Goal: Task Accomplishment & Management: Use online tool/utility

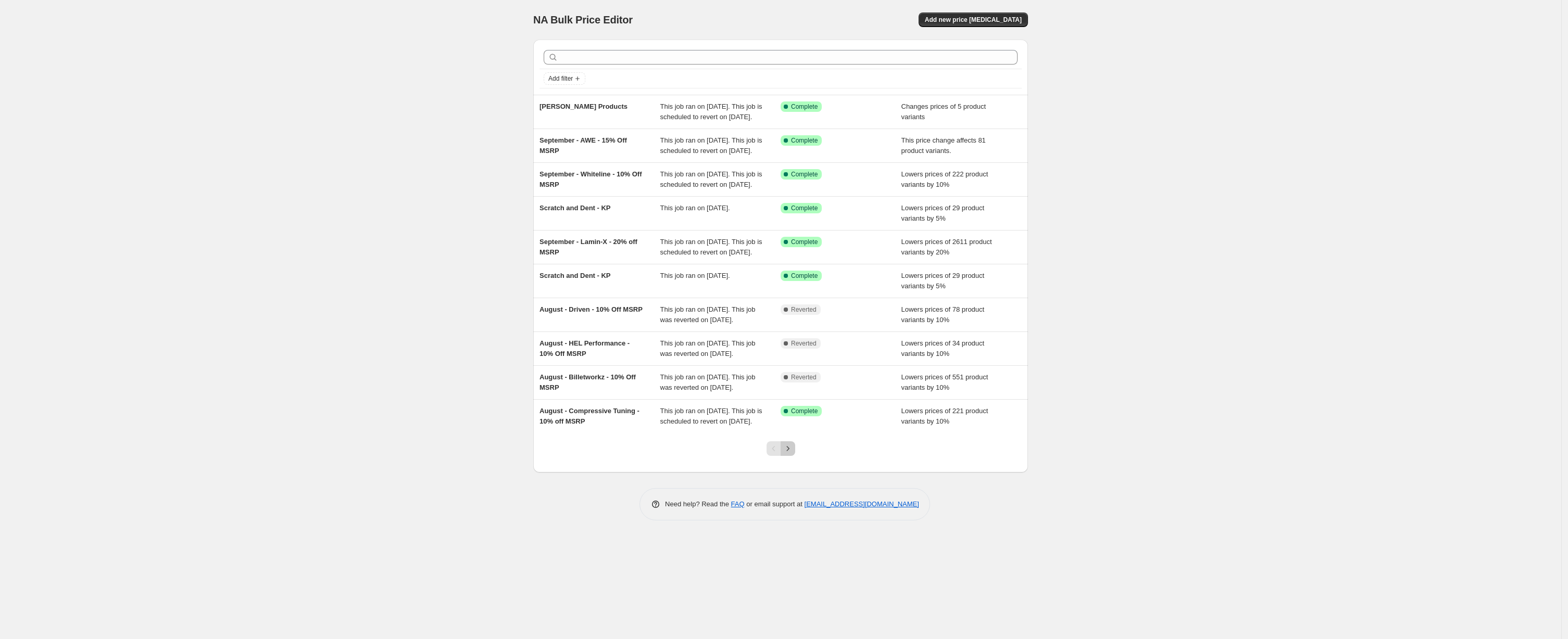
click at [792, 454] on icon "Next" at bounding box center [788, 449] width 11 height 11
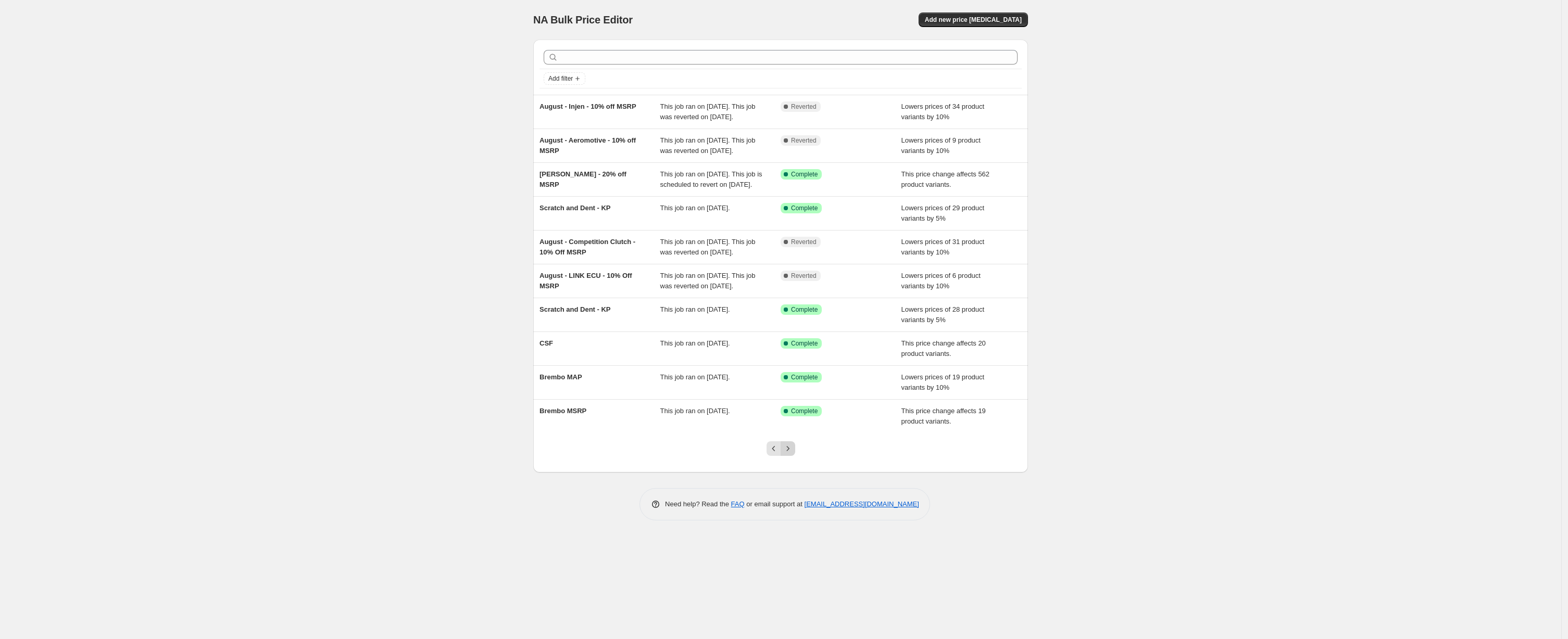
click at [790, 454] on icon "Next" at bounding box center [788, 449] width 11 height 11
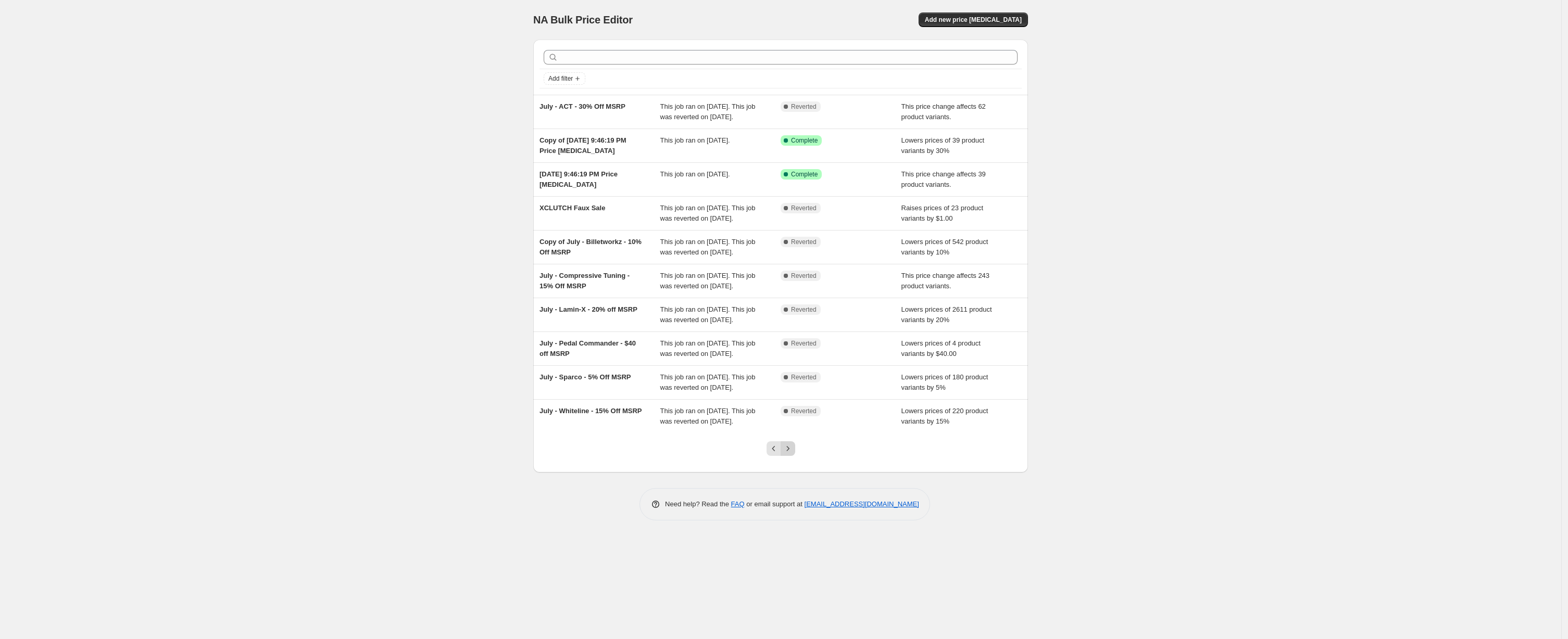
click at [794, 456] on button "Next" at bounding box center [787, 448] width 14 height 14
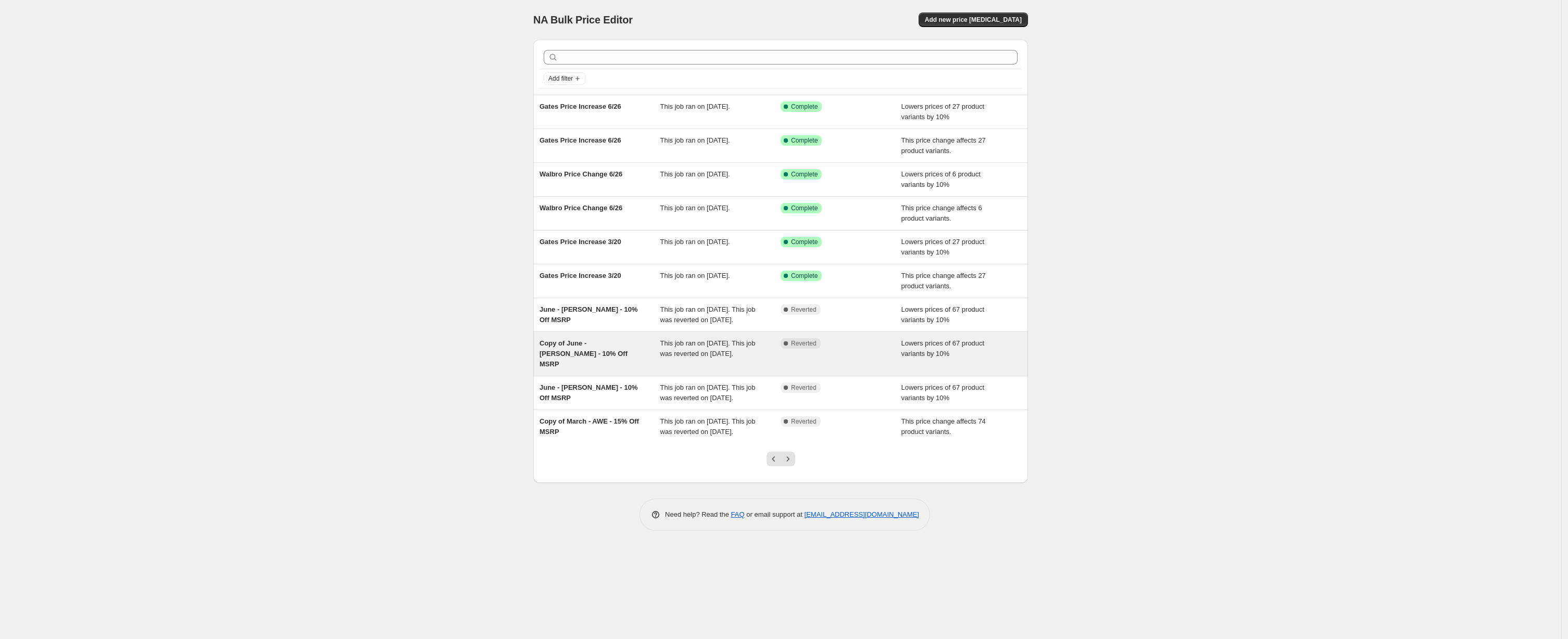
click at [625, 367] on div "Copy of June - [PERSON_NAME] - 10% Off MSRP" at bounding box center [600, 354] width 121 height 31
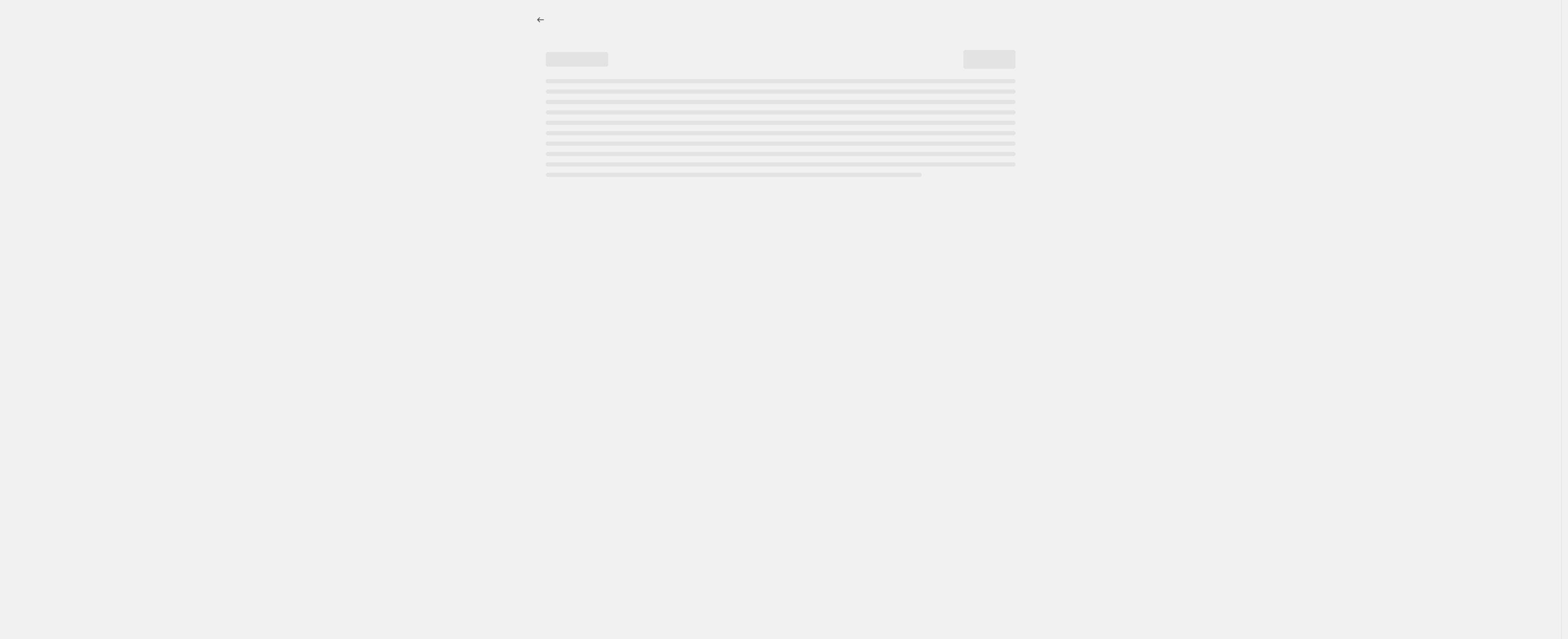
select select "percentage"
select select "no_change"
select select "collection"
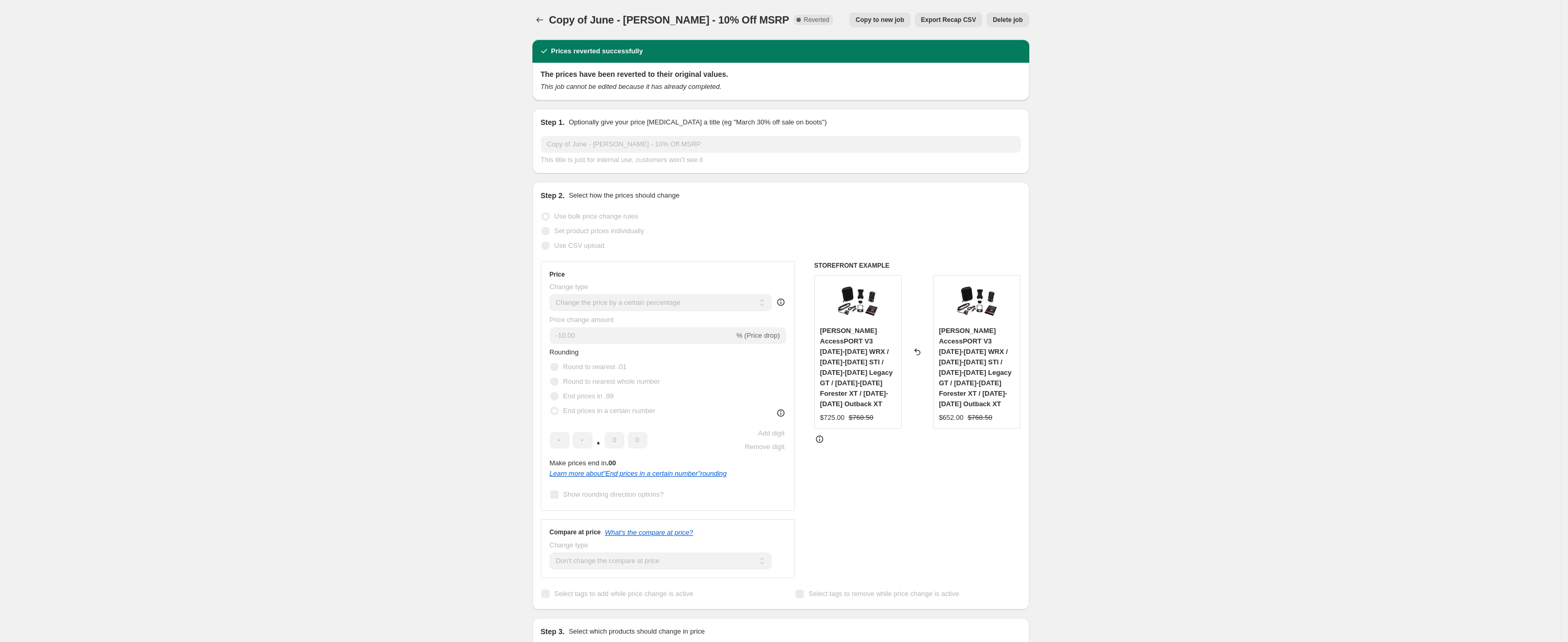
click at [880, 21] on span "Copy to new job" at bounding box center [880, 20] width 49 height 8
select select "percentage"
select select "no_change"
select select "collection"
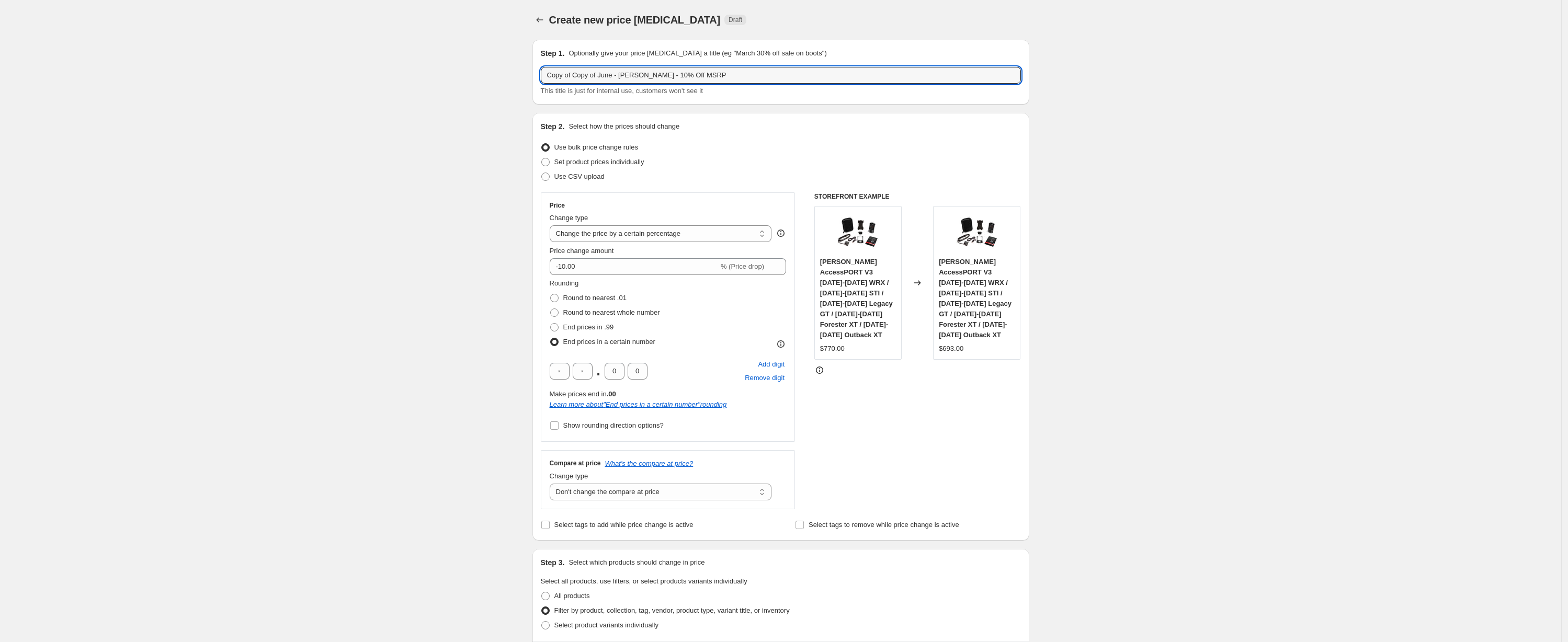
drag, startPoint x: 619, startPoint y: 76, endPoint x: 486, endPoint y: 73, distance: 133.0
click at [589, 73] on input "Sept - [PERSON_NAME] - 10% Off MSRP" at bounding box center [781, 76] width 480 height 17
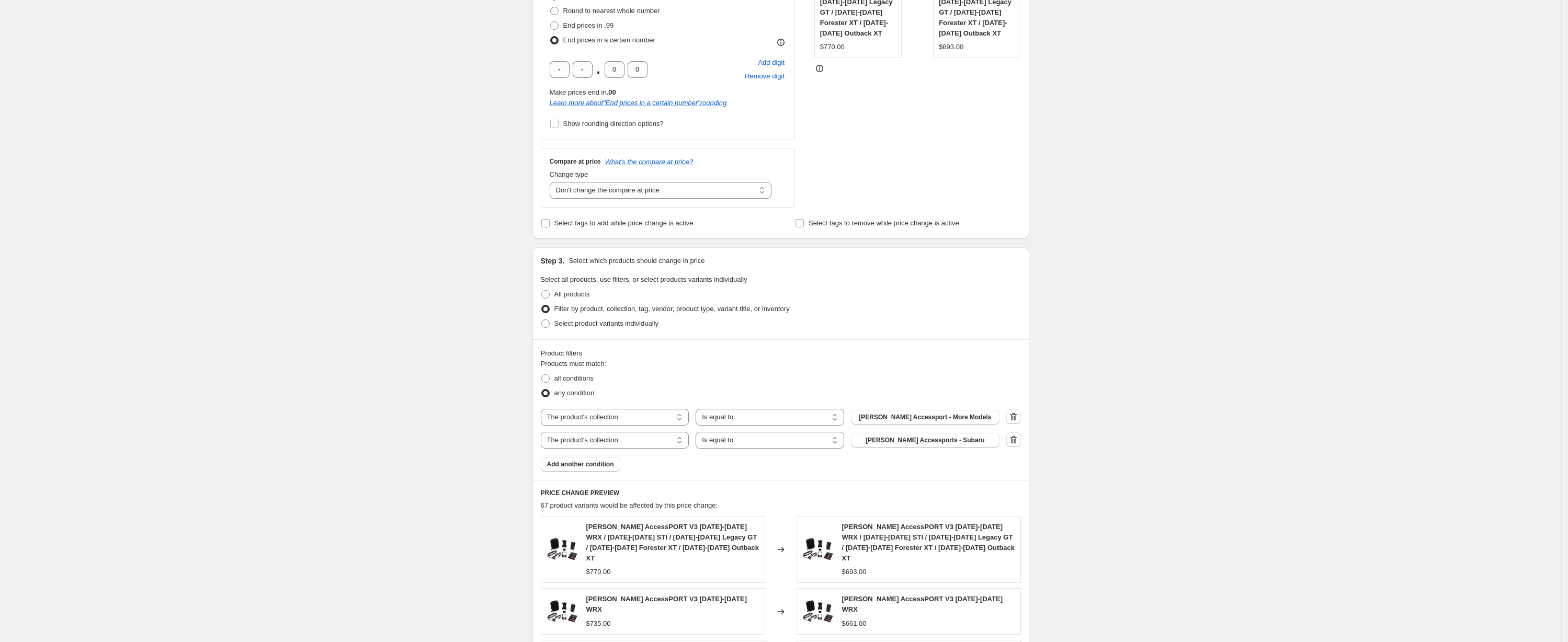
scroll to position [304, 0]
type input "Sept - [PERSON_NAME] Subaru - 10% Off MSRP"
click at [579, 217] on span "Select tags to add while price change is active" at bounding box center [624, 221] width 139 height 8
click at [549, 217] on input "Select tags to add while price change is active" at bounding box center [545, 221] width 8 height 8
checkbox input "true"
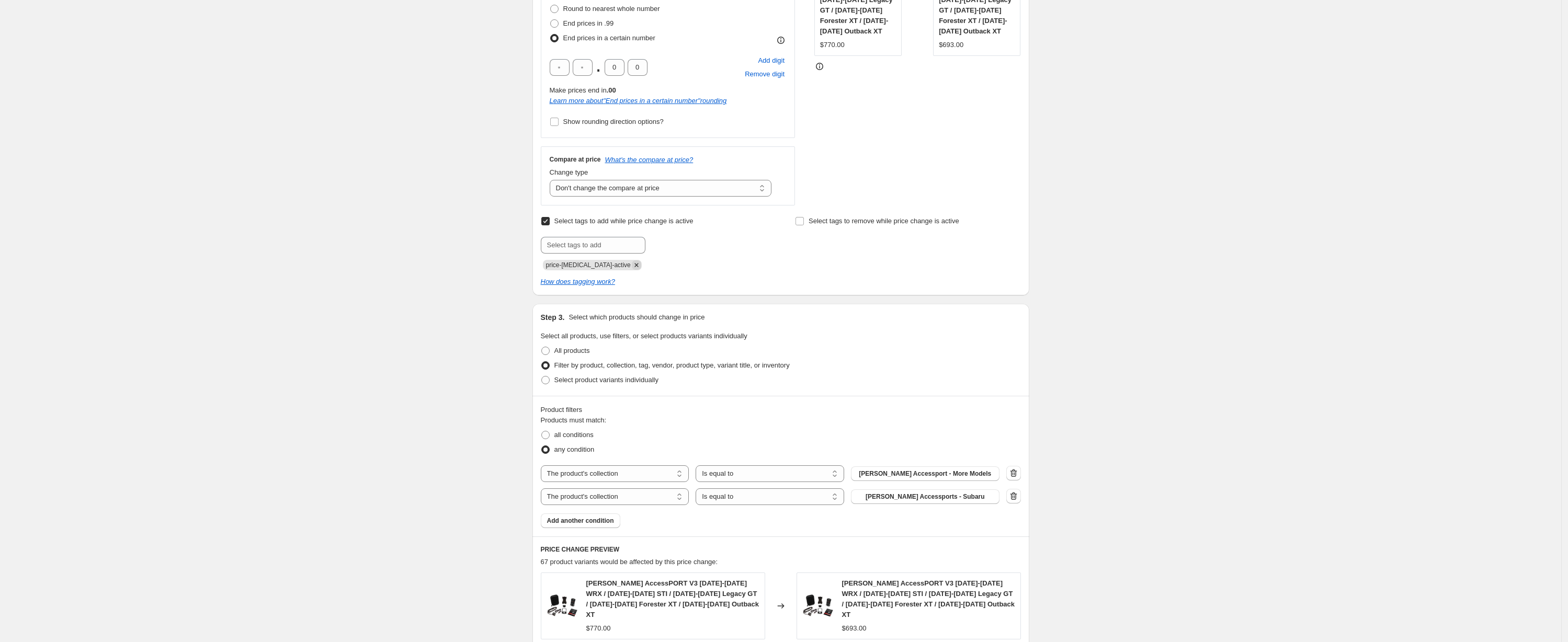
click at [634, 263] on icon "Remove price-change-job-active" at bounding box center [636, 264] width 4 height 4
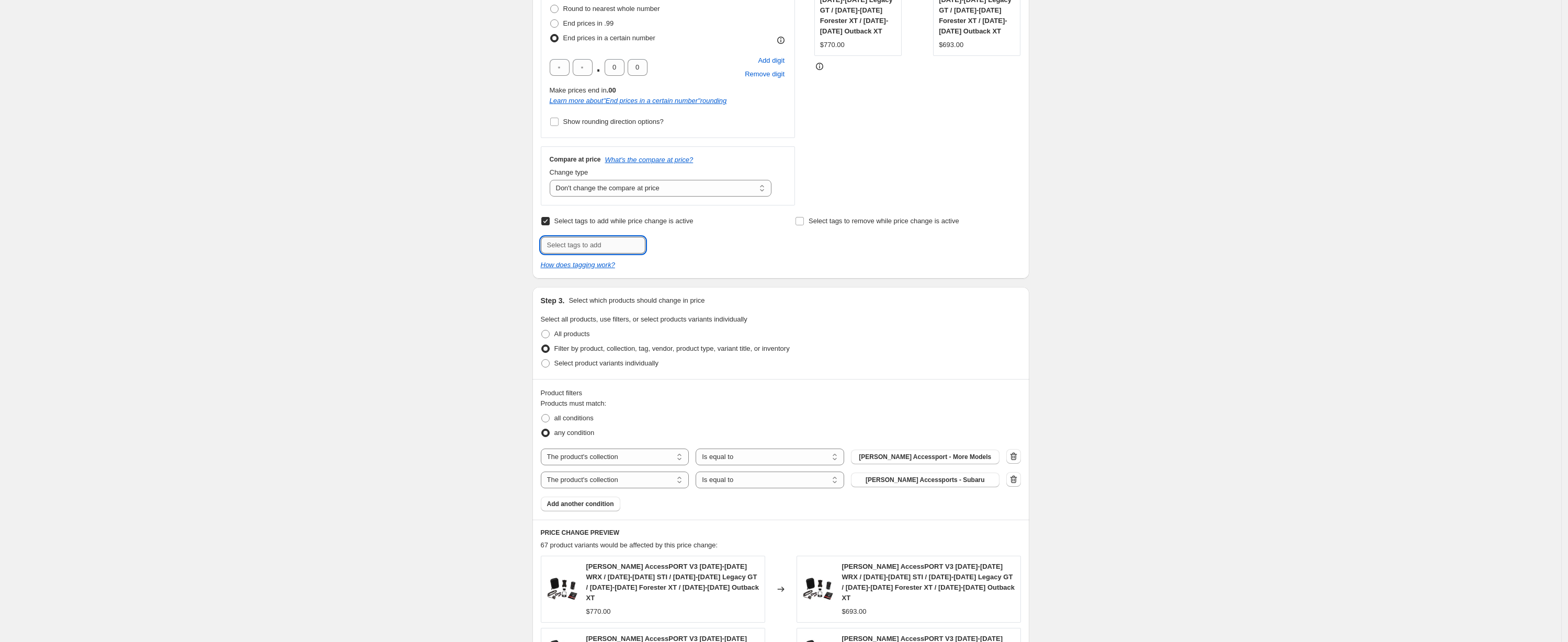
click at [629, 245] on input "text" at bounding box center [593, 245] width 105 height 17
type input "[PERSON_NAME]-sale"
click at [685, 248] on span "Add [PERSON_NAME]-sale" at bounding box center [695, 244] width 81 height 8
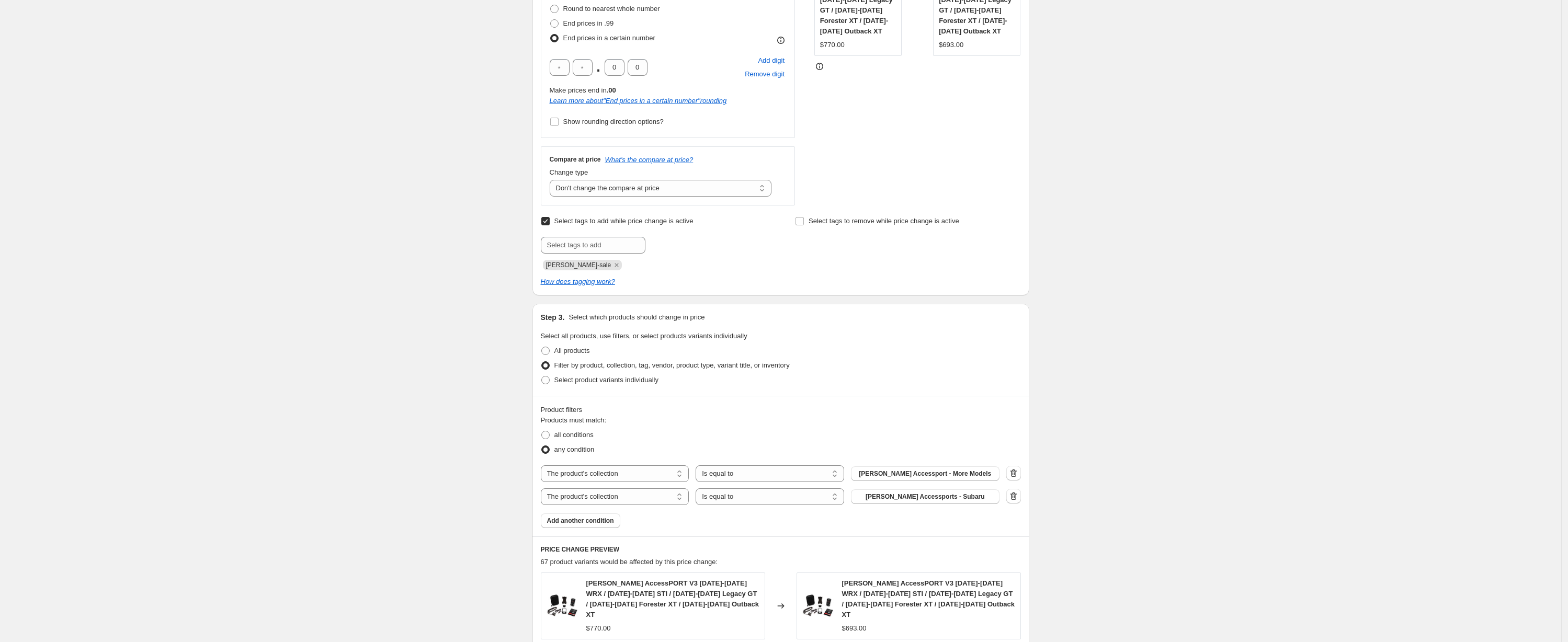
drag, startPoint x: 1219, startPoint y: 332, endPoint x: 1198, endPoint y: 329, distance: 21.2
click at [1219, 331] on div "Create new price [MEDICAL_DATA]. This page is ready Create new price [MEDICAL_D…" at bounding box center [780, 388] width 1561 height 1385
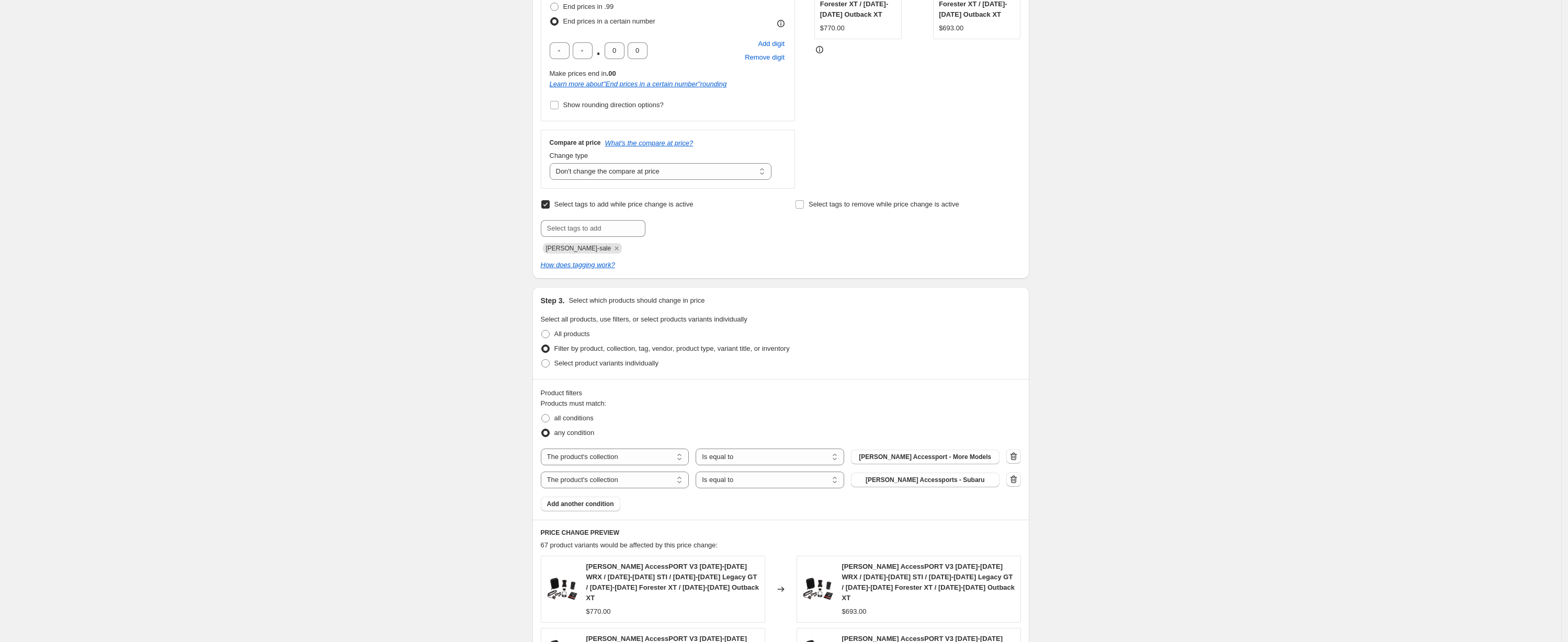
scroll to position [477, 0]
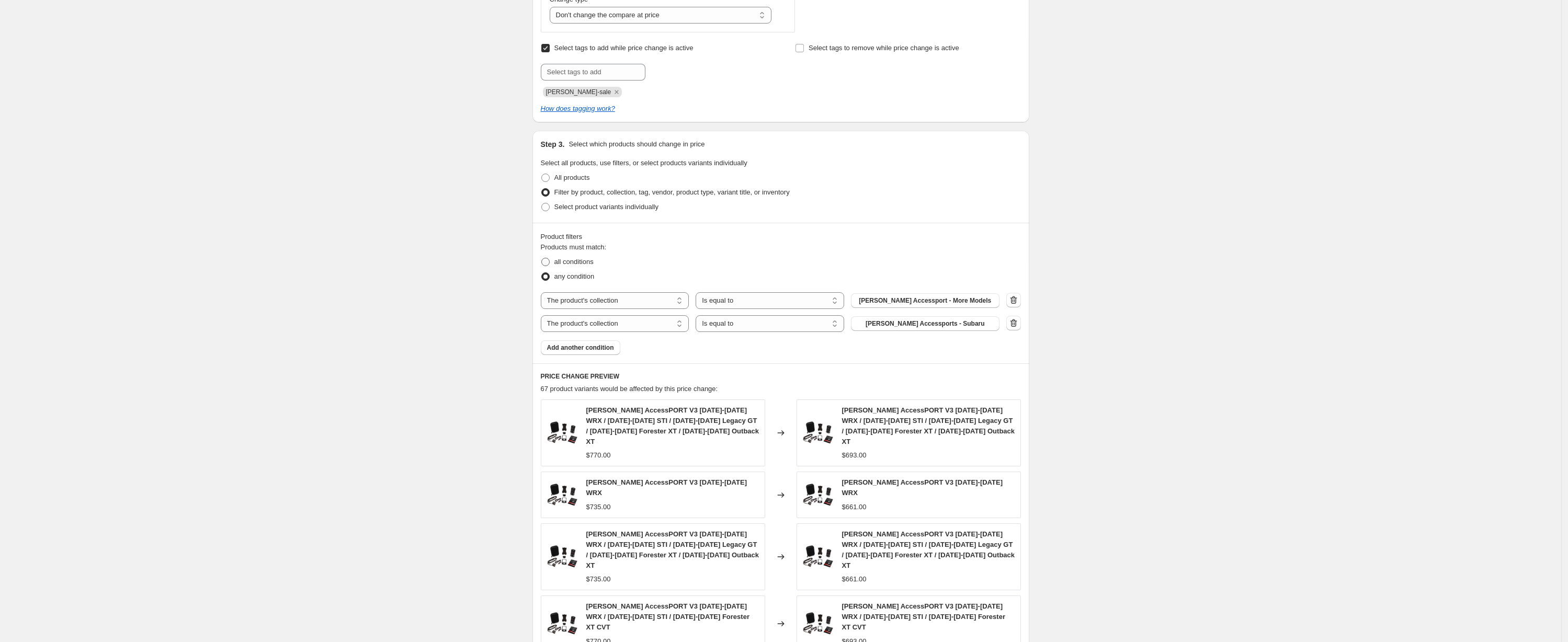
click at [592, 259] on span "all conditions" at bounding box center [573, 261] width 39 height 8
click at [542, 258] on input "all conditions" at bounding box center [541, 258] width 1 height 1
radio input "true"
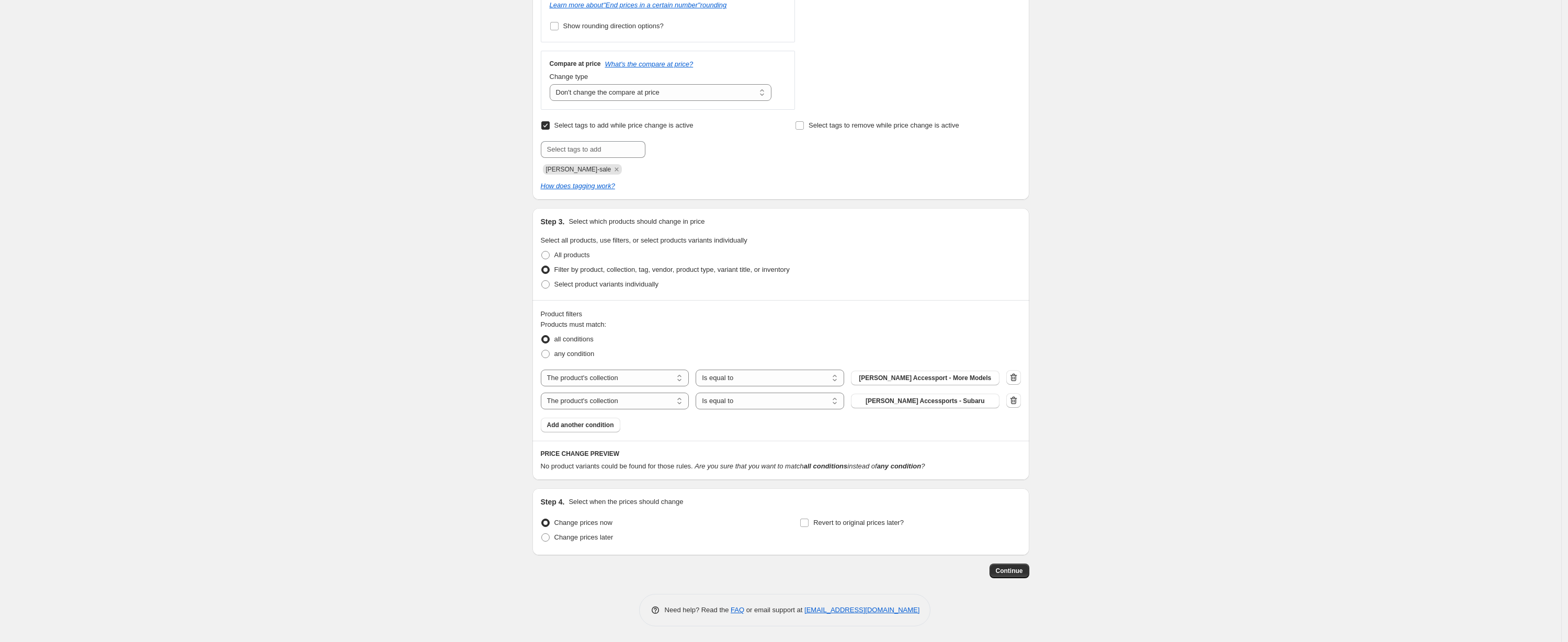
scroll to position [399, 0]
click at [656, 380] on select "The product The product's collection The product's tag The product's vendor The…" at bounding box center [615, 379] width 148 height 17
select select "vendor"
click at [943, 378] on span "3DMaxpider" at bounding box center [925, 378] width 36 height 8
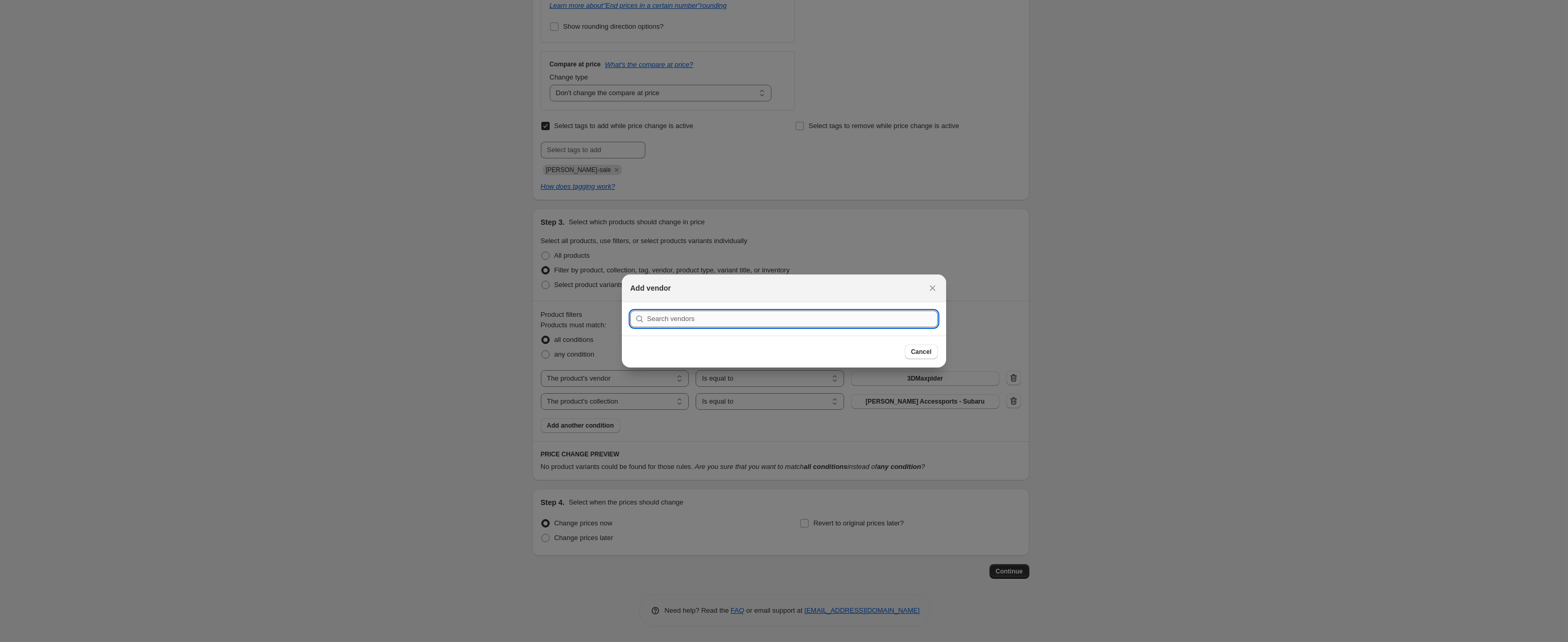
click at [744, 323] on input ":r4s:" at bounding box center [792, 319] width 290 height 17
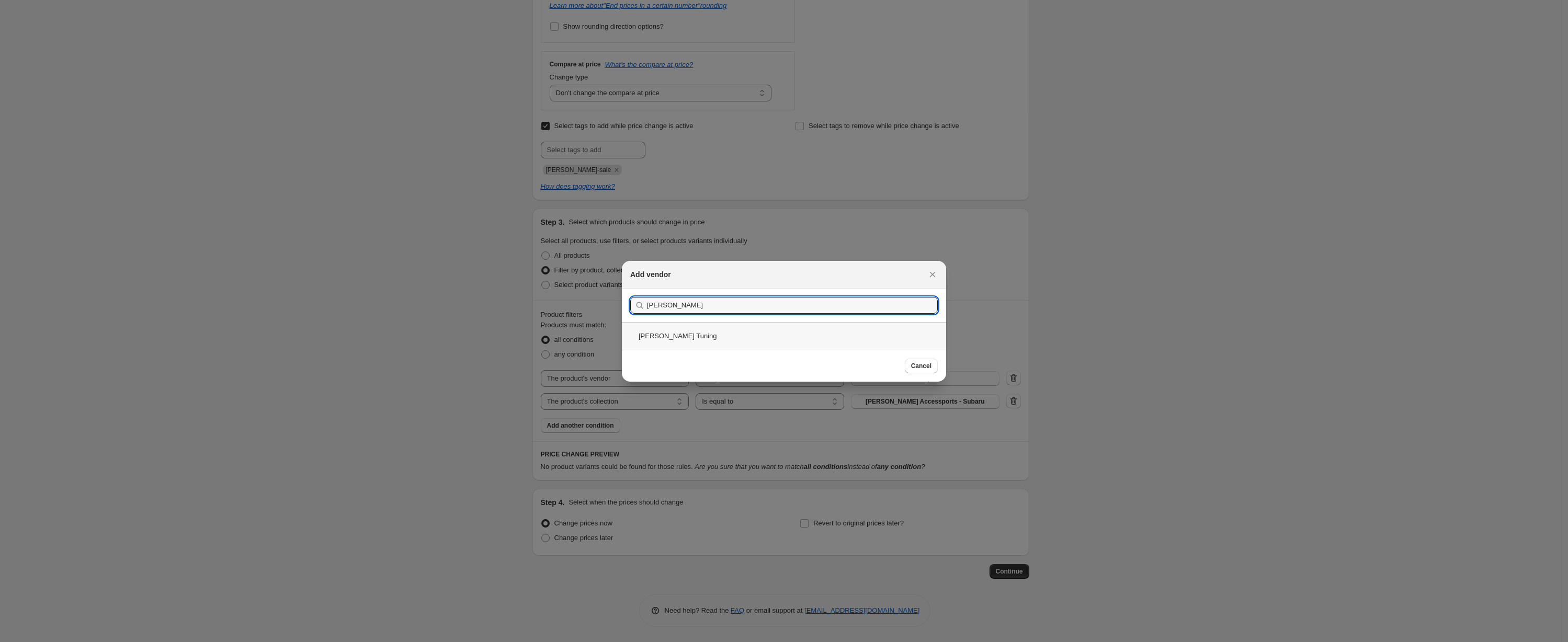
type input "[PERSON_NAME]"
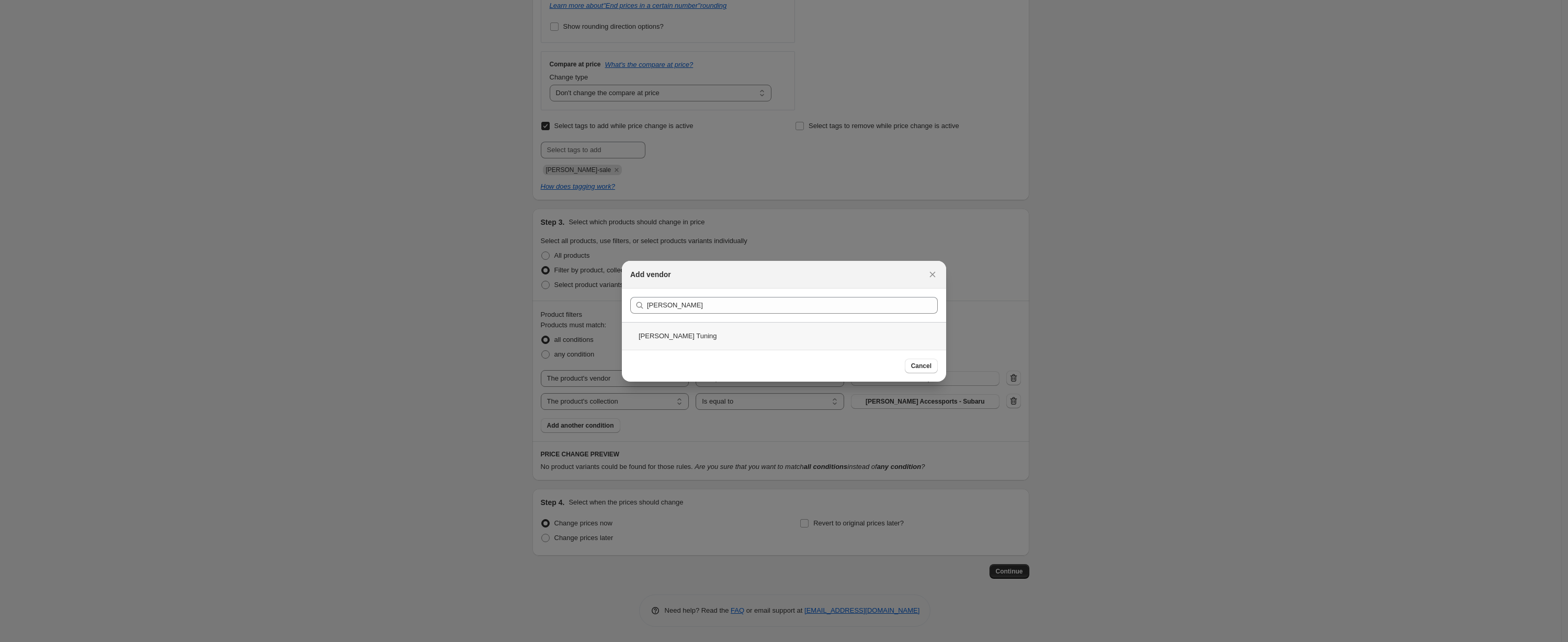
click at [733, 342] on div "[PERSON_NAME] Tuning" at bounding box center [784, 336] width 324 height 28
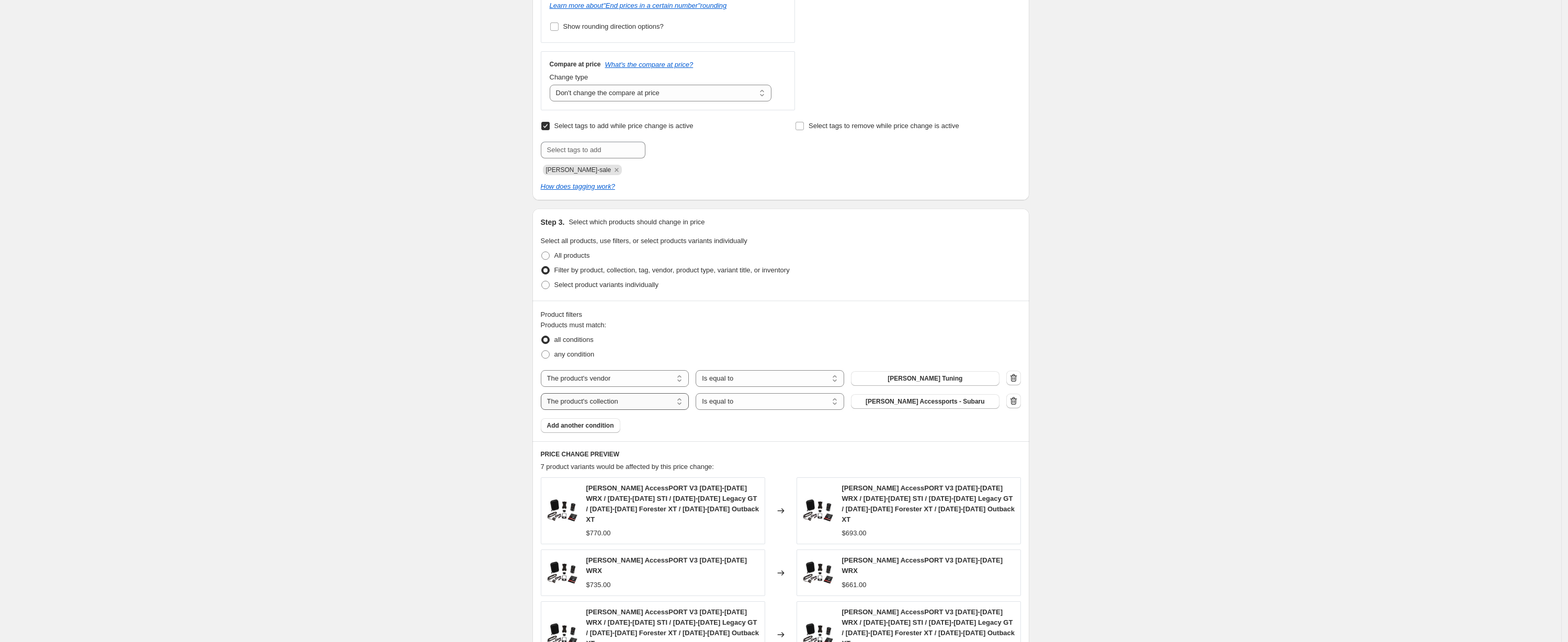
click at [616, 404] on select "The product The product's collection The product's tag The product's vendor The…" at bounding box center [615, 402] width 148 height 17
select select "tag"
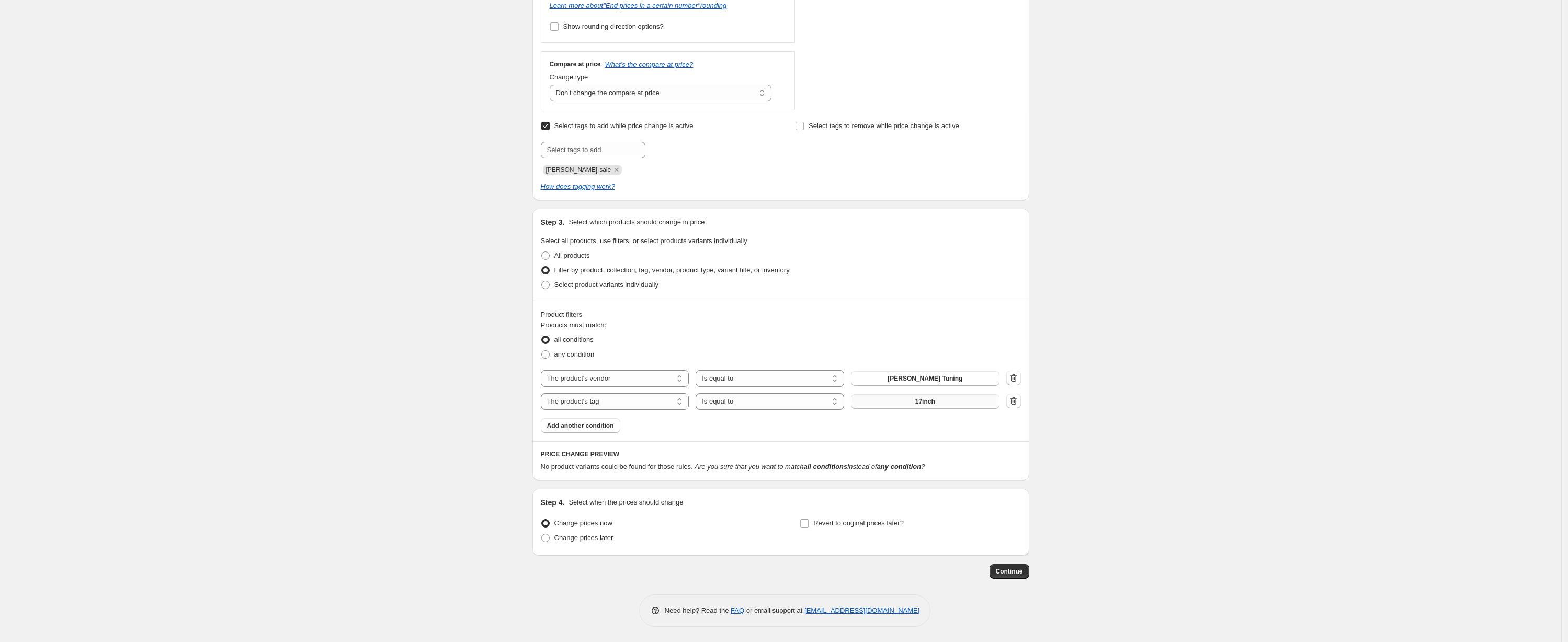
click at [928, 400] on span "17inch" at bounding box center [925, 401] width 20 height 8
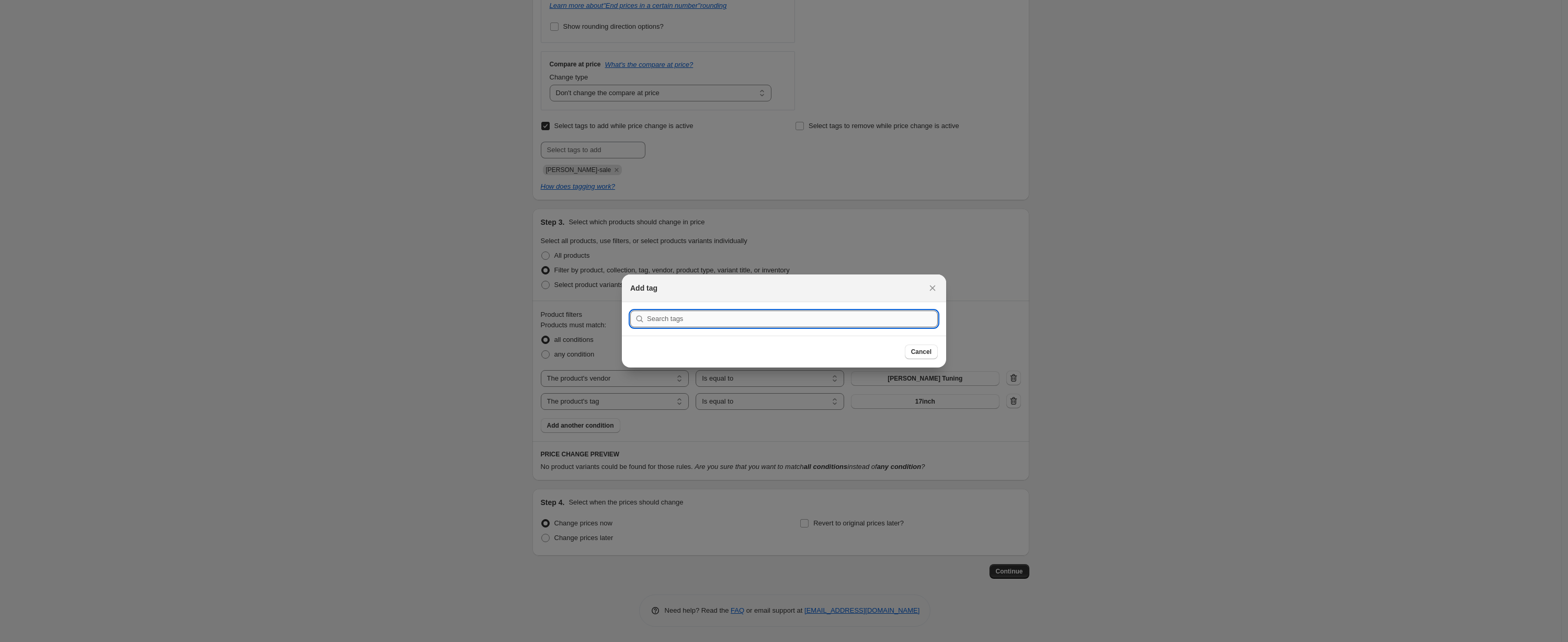
click at [767, 318] on input ":r50:" at bounding box center [792, 319] width 290 height 17
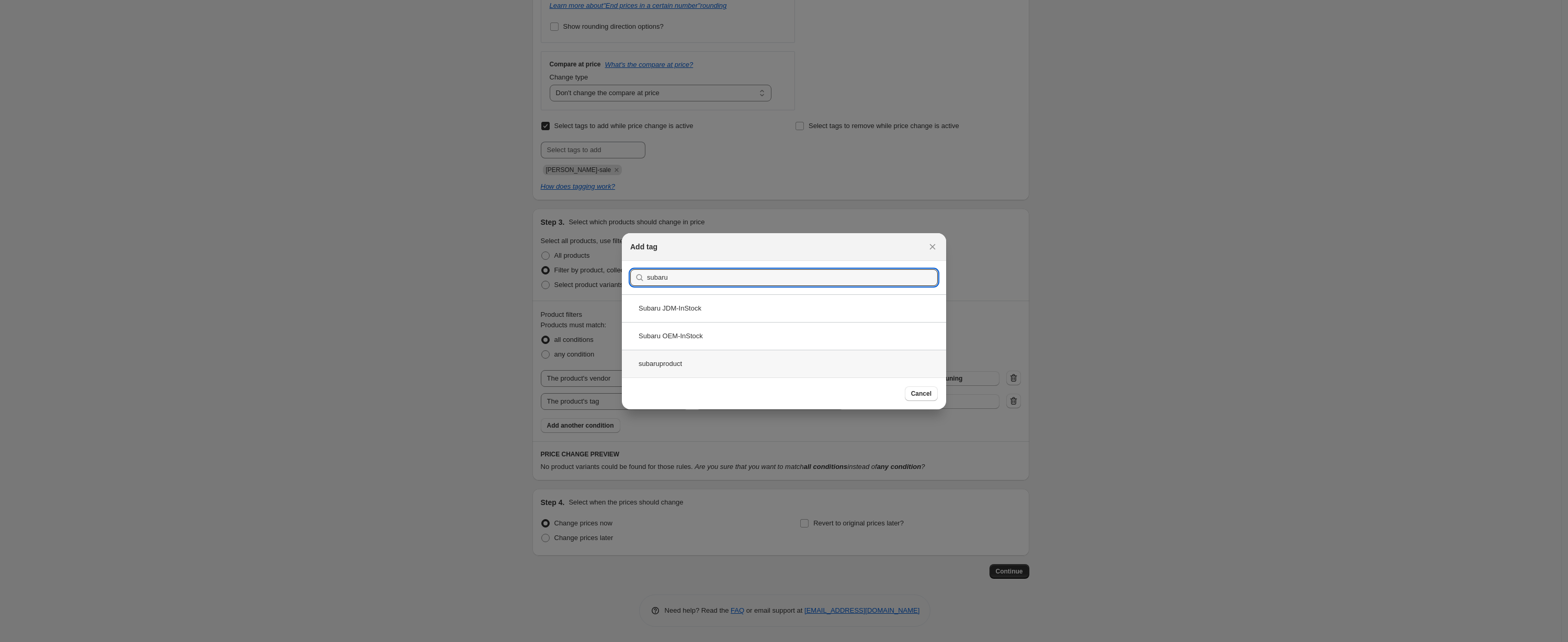
type input "subaru"
click at [705, 358] on div "subaruproduct" at bounding box center [784, 364] width 324 height 28
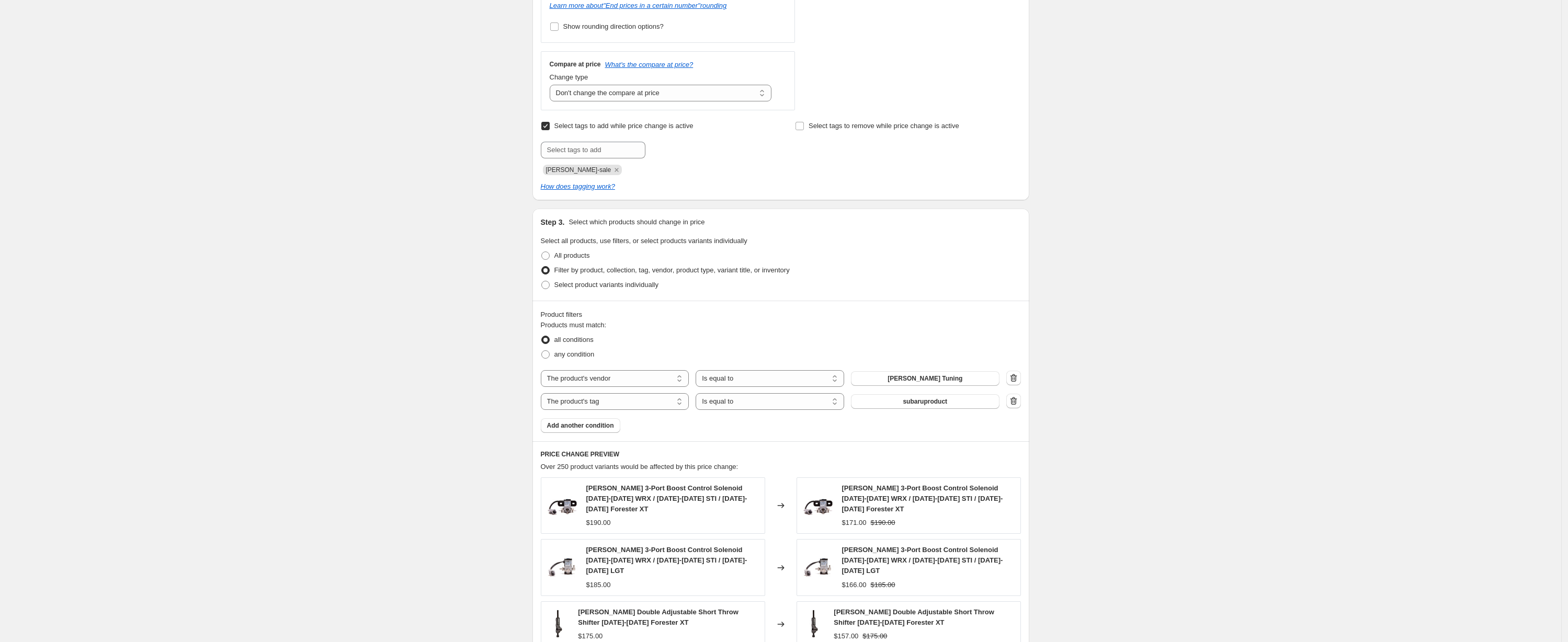
click at [1147, 399] on div "Create new price [MEDICAL_DATA]. This page is ready Create new price [MEDICAL_D…" at bounding box center [780, 277] width 1561 height 1354
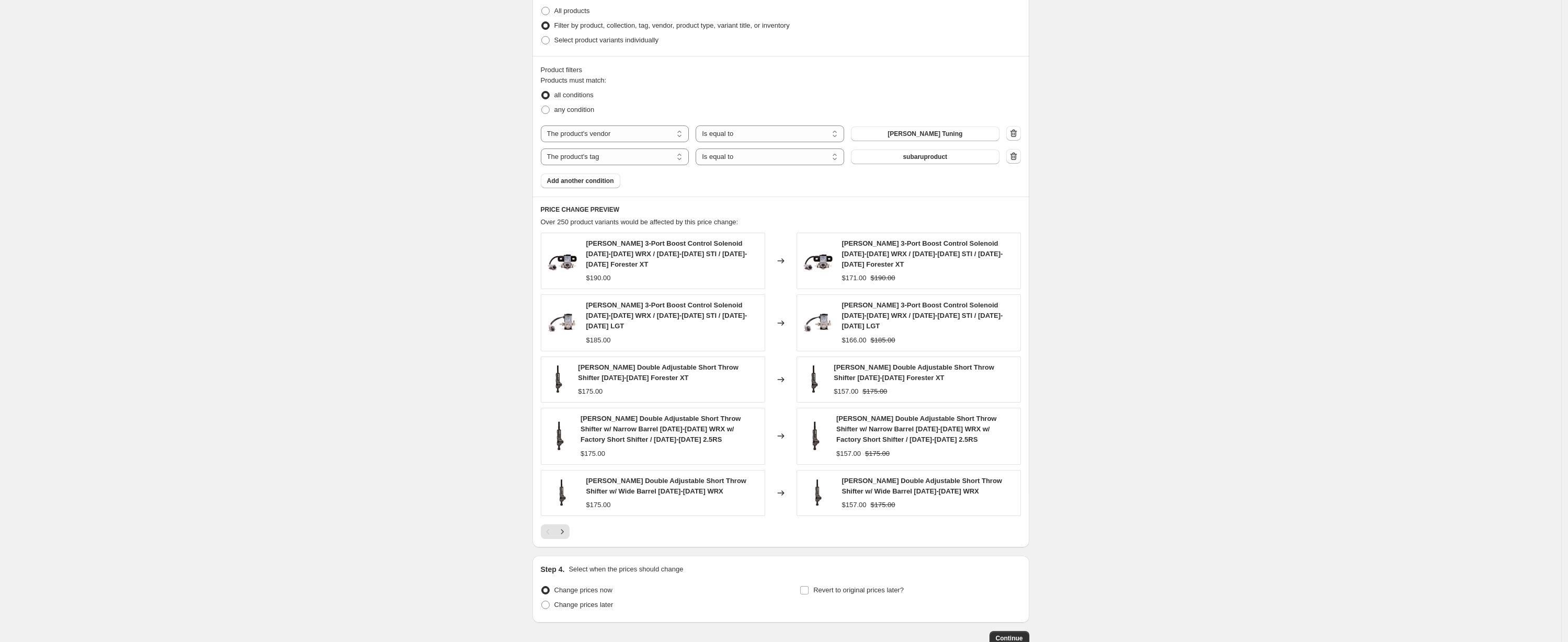
scroll to position [690, 0]
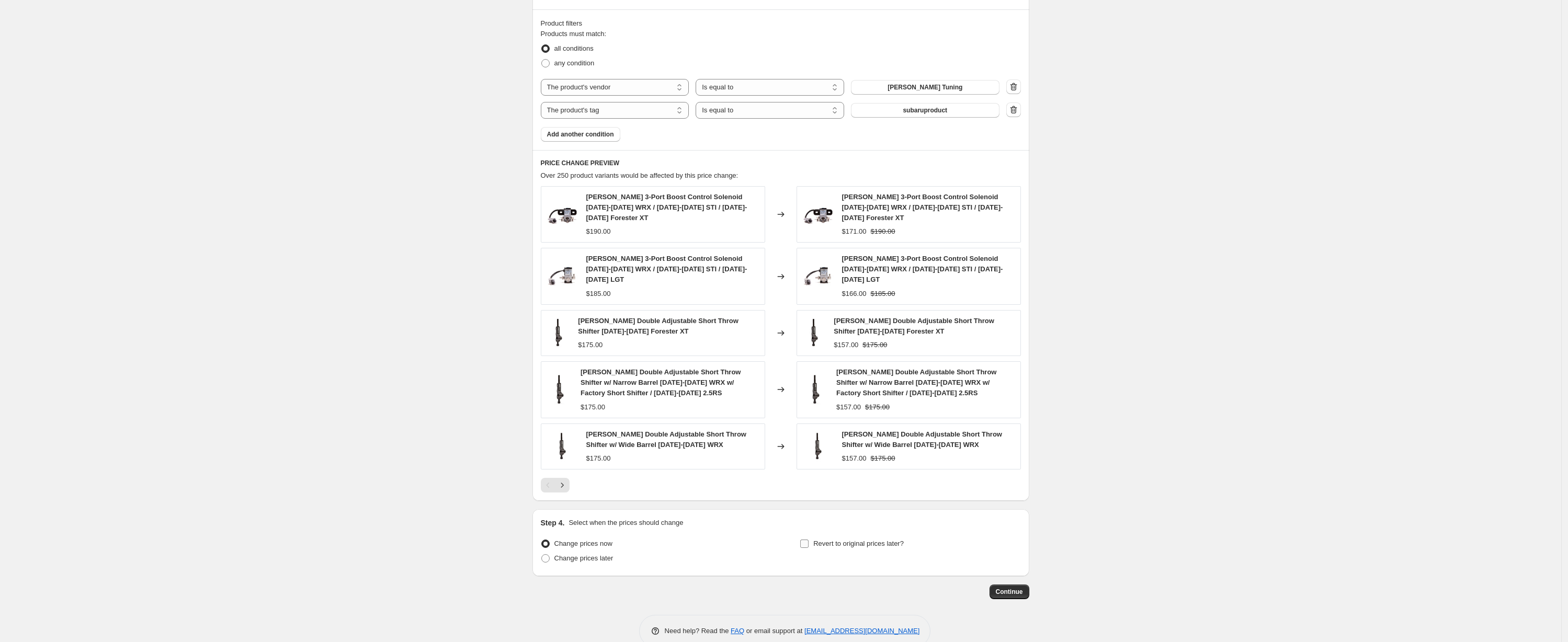
click at [840, 540] on span "Revert to original prices later?" at bounding box center [858, 543] width 90 height 8
click at [808, 540] on input "Revert to original prices later?" at bounding box center [804, 543] width 8 height 8
checkbox input "true"
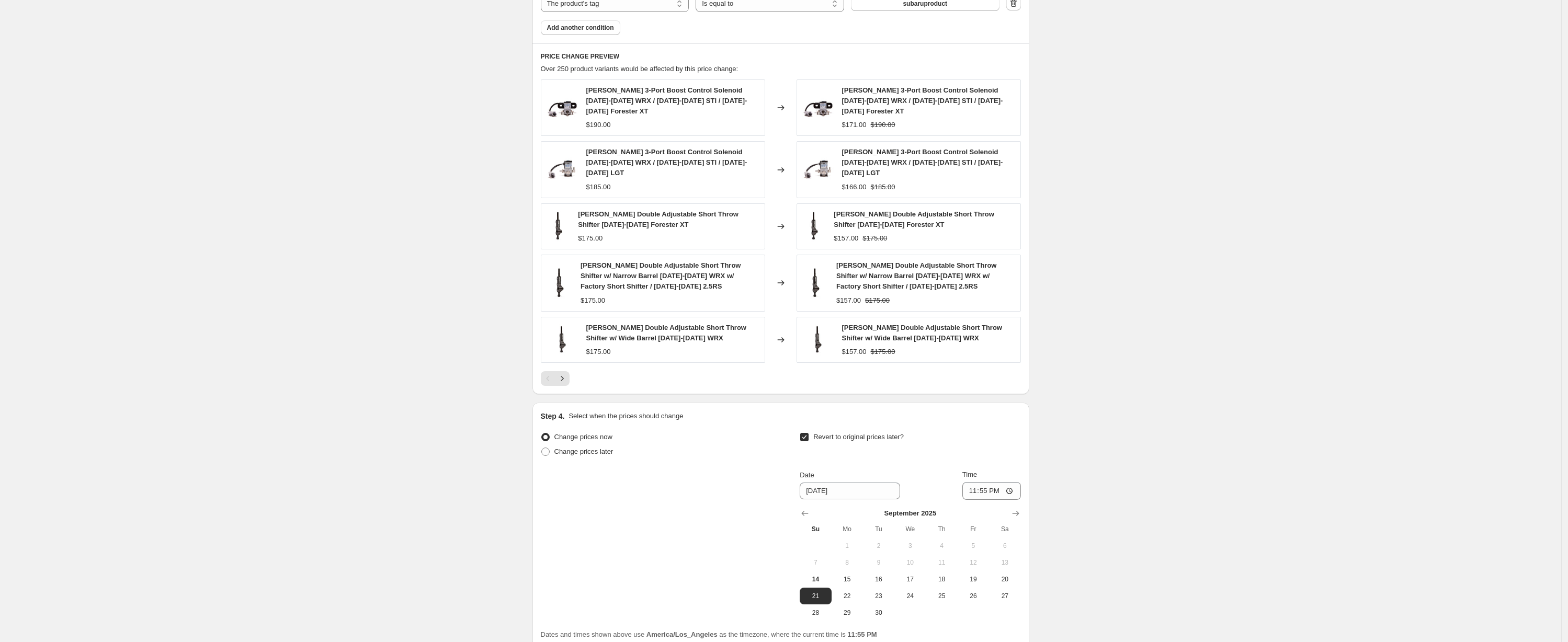
scroll to position [800, 0]
click at [567, 371] on icon "Next" at bounding box center [562, 376] width 11 height 11
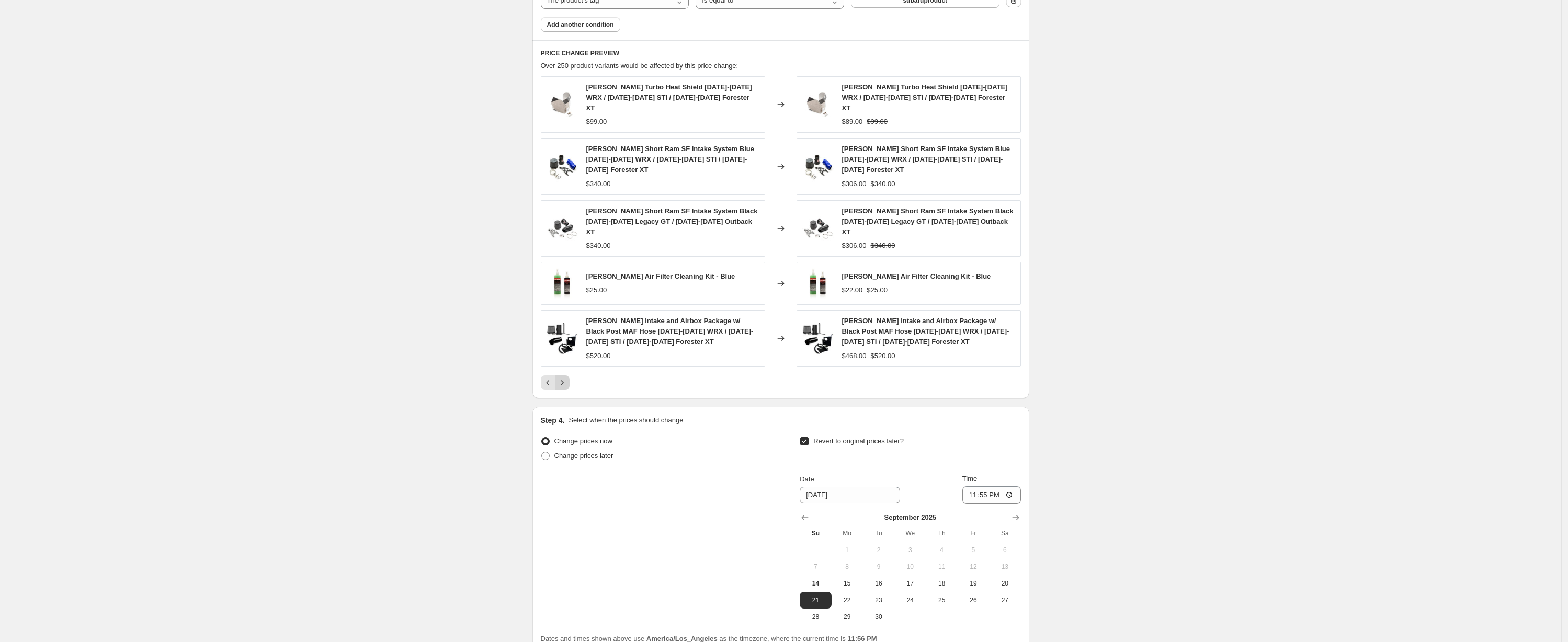
click at [567, 378] on icon "Next" at bounding box center [562, 383] width 11 height 11
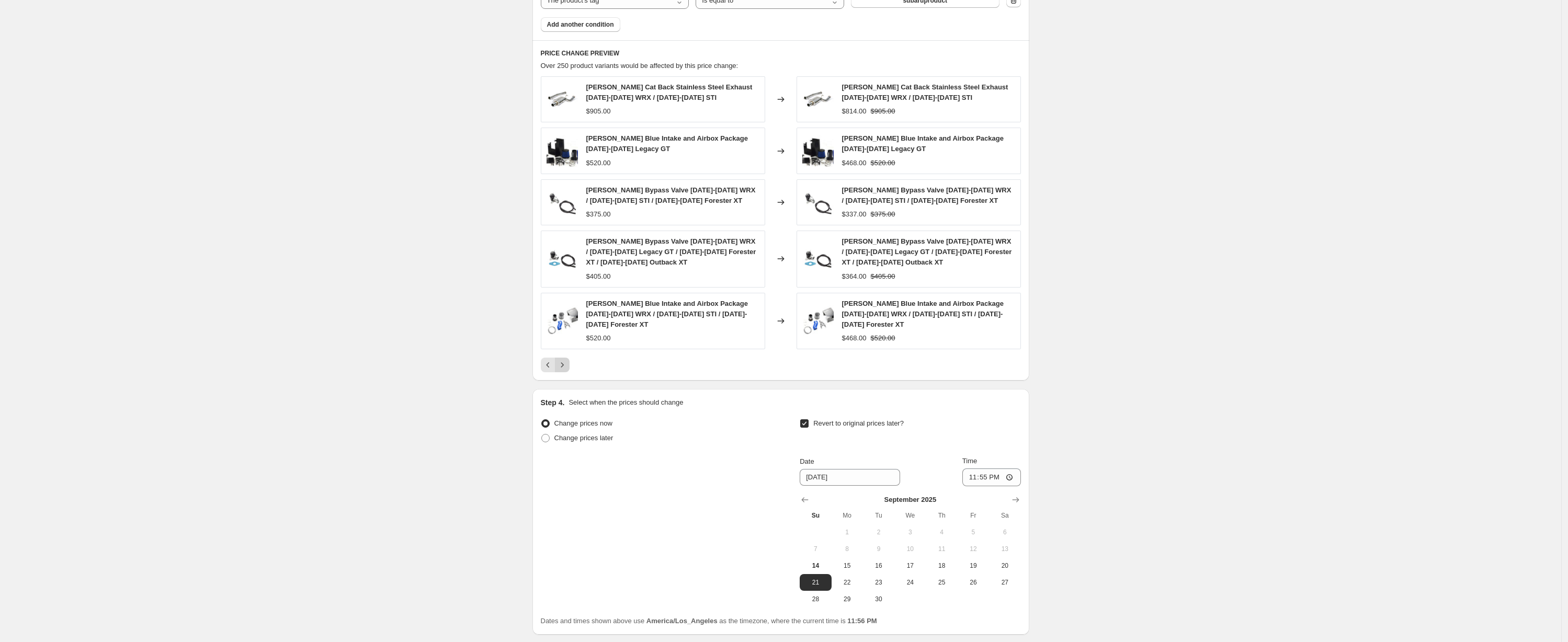
click at [569, 357] on div "[PERSON_NAME] Cat Back Stainless Steel Exhaust [DATE]-[DATE] WRX / [DATE]-[DATE…" at bounding box center [781, 224] width 480 height 296
click at [564, 362] on icon "Next" at bounding box center [562, 365] width 11 height 11
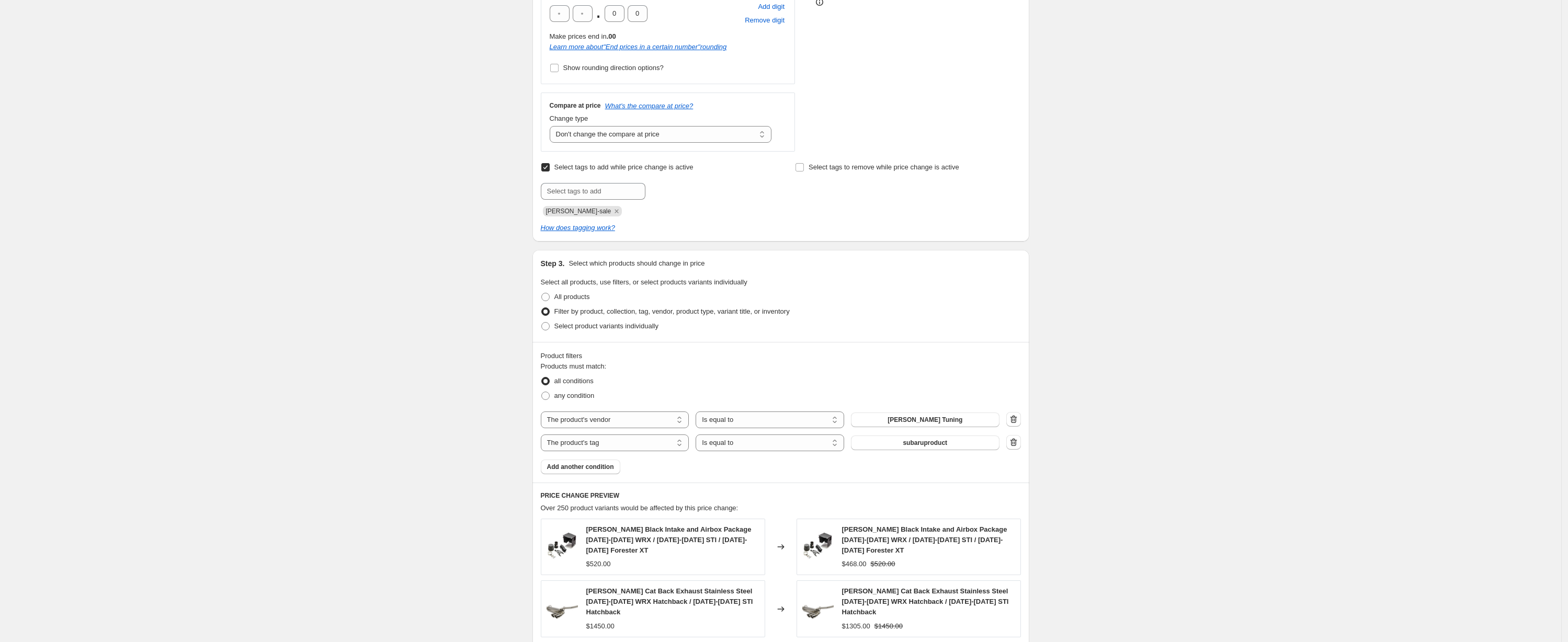
scroll to position [310, 0]
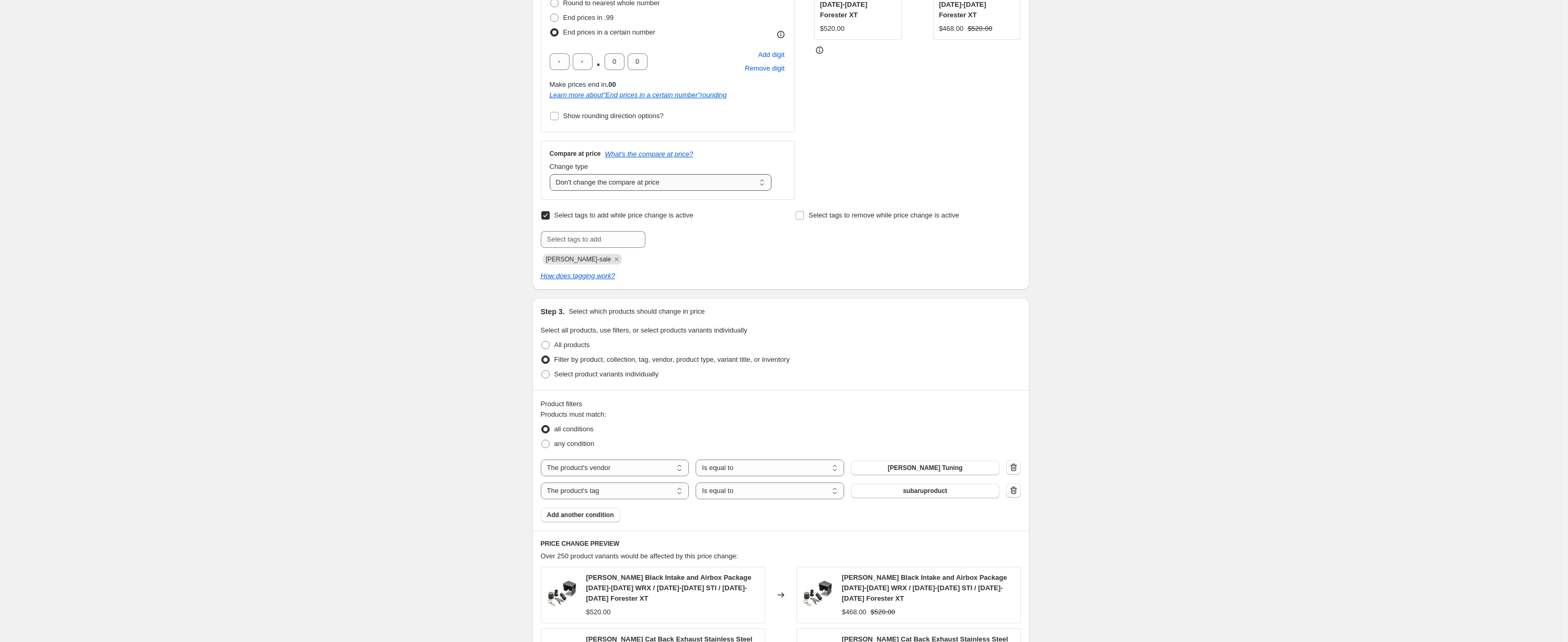
click at [691, 175] on select "Change the compare at price to the current price (sale) Change the compare at p…" at bounding box center [660, 183] width 222 height 17
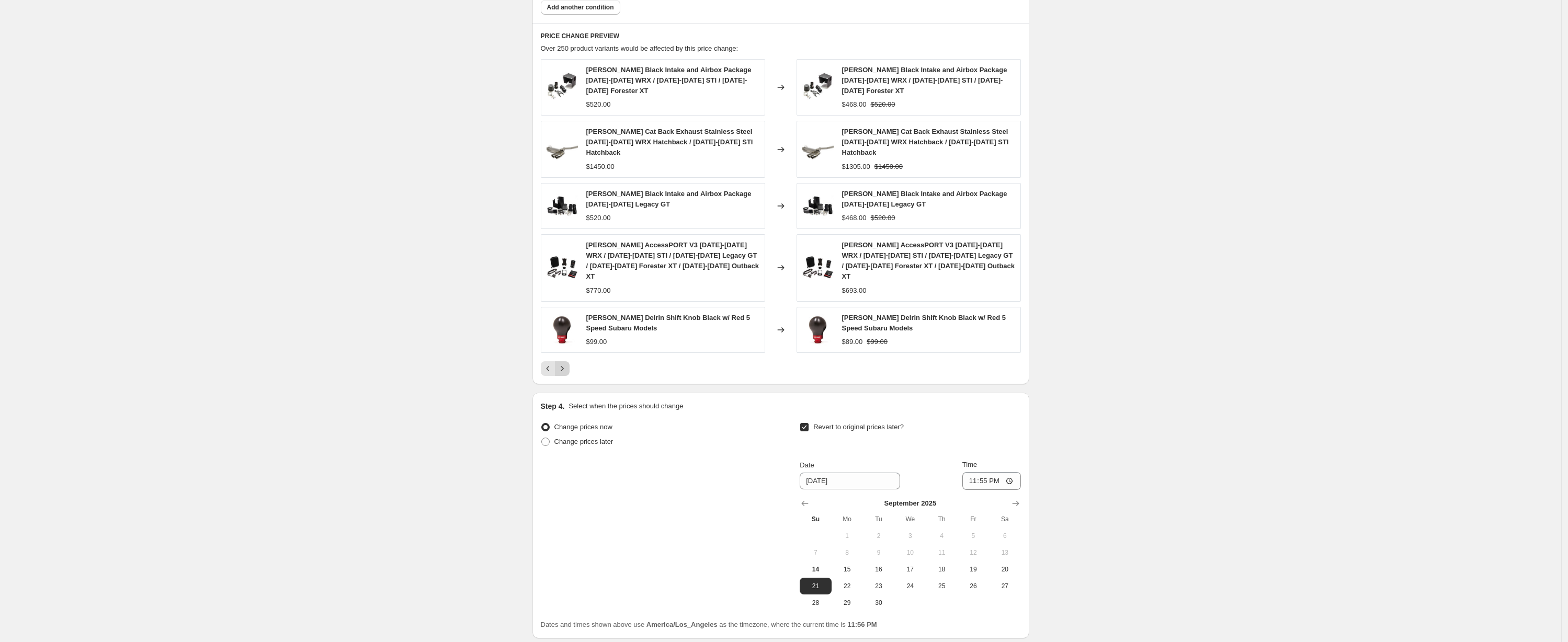
click at [565, 364] on icon "Next" at bounding box center [562, 369] width 11 height 11
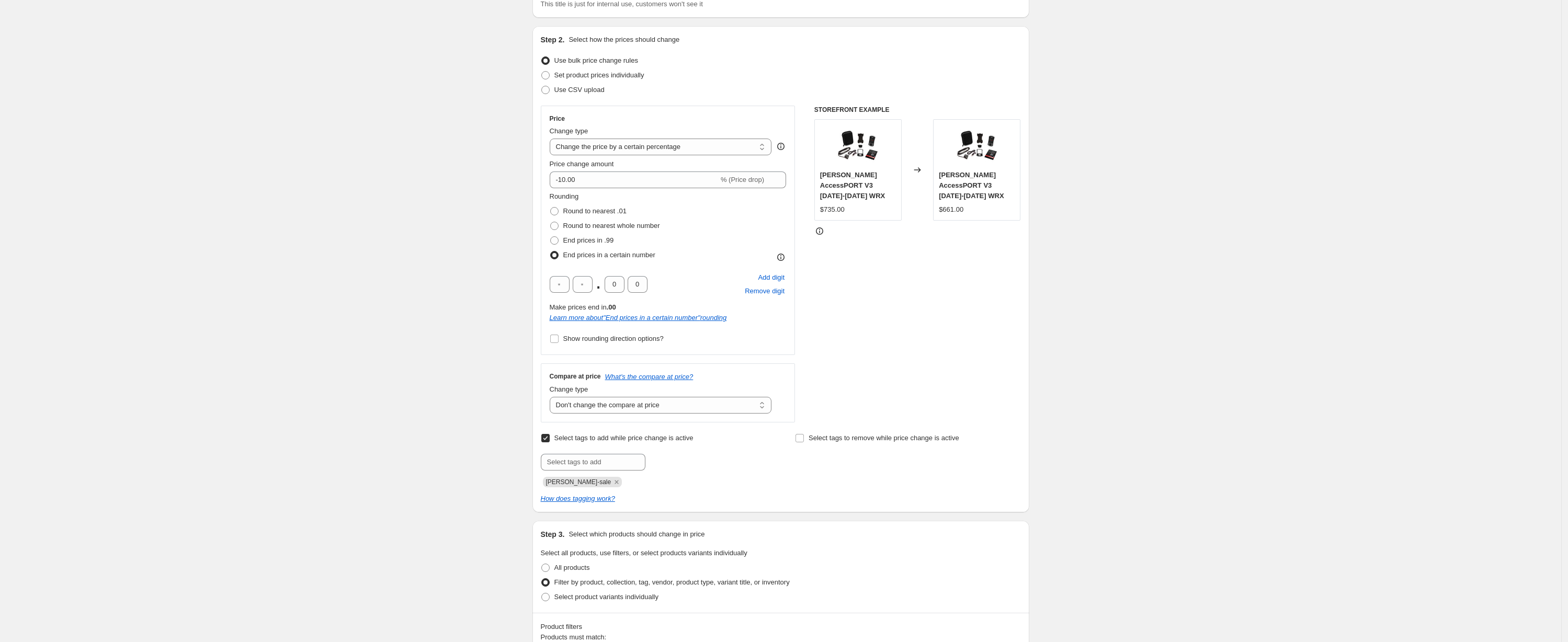
scroll to position [0, 0]
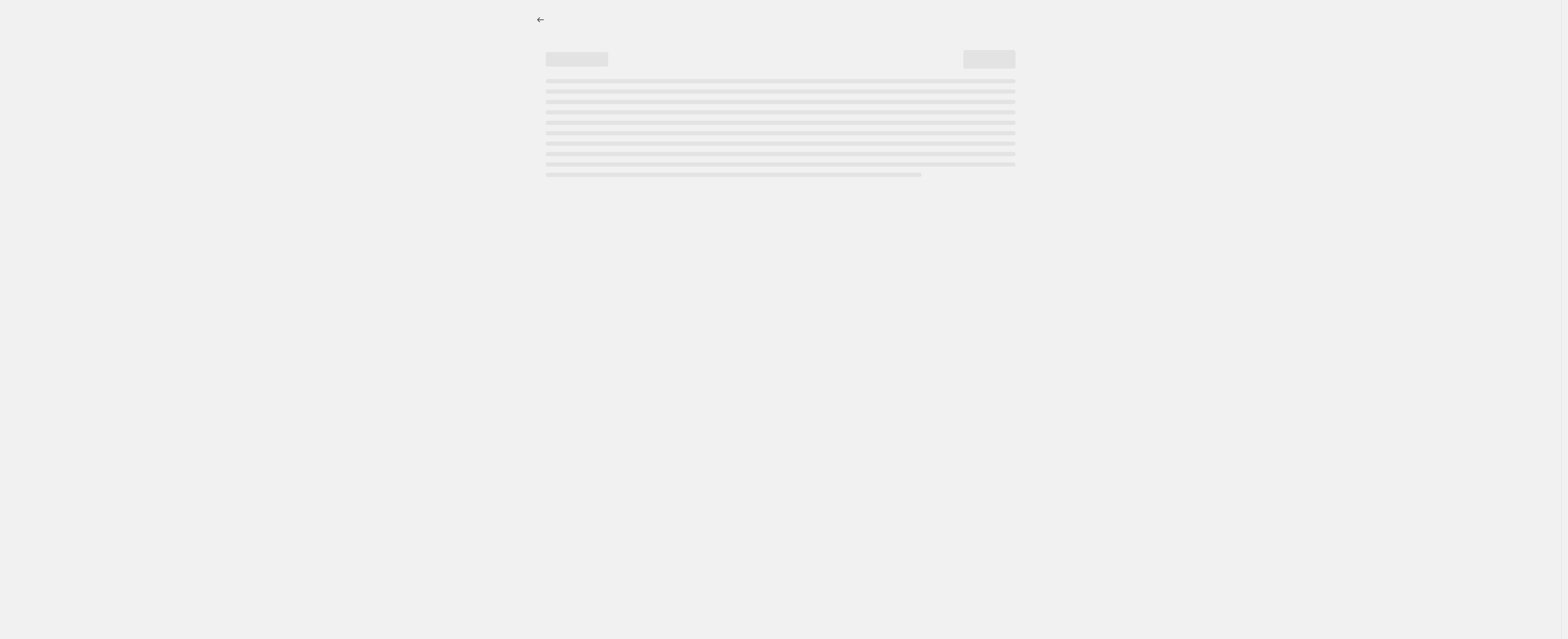
select select "percentage"
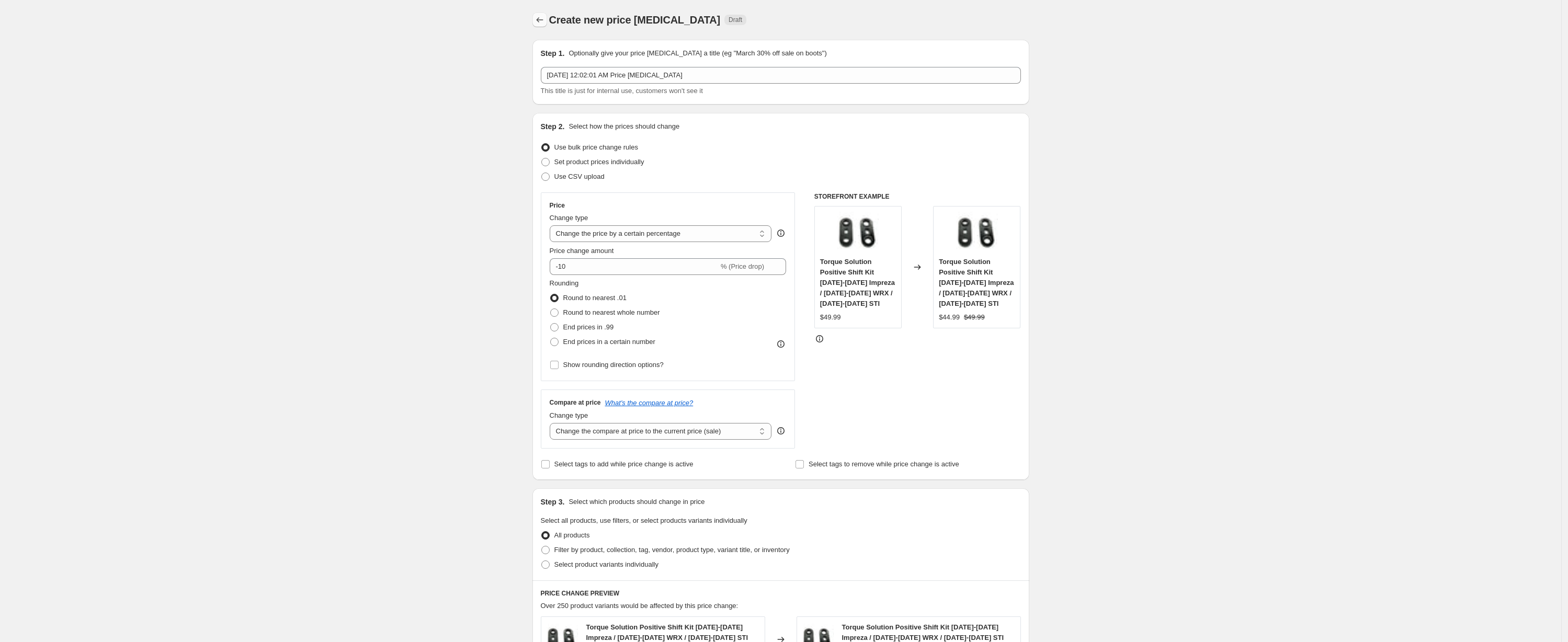
click at [545, 20] on icon "Price change jobs" at bounding box center [539, 20] width 11 height 11
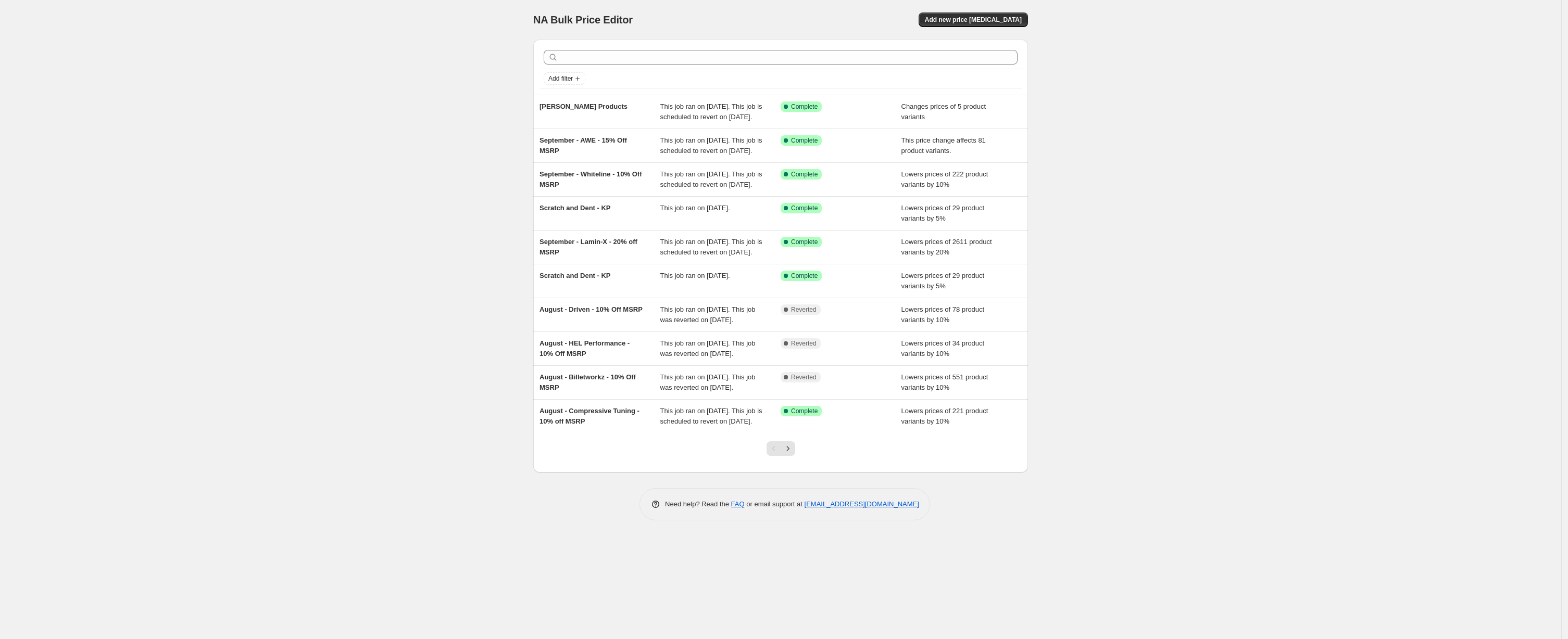
click at [793, 456] on button "Next" at bounding box center [787, 448] width 14 height 14
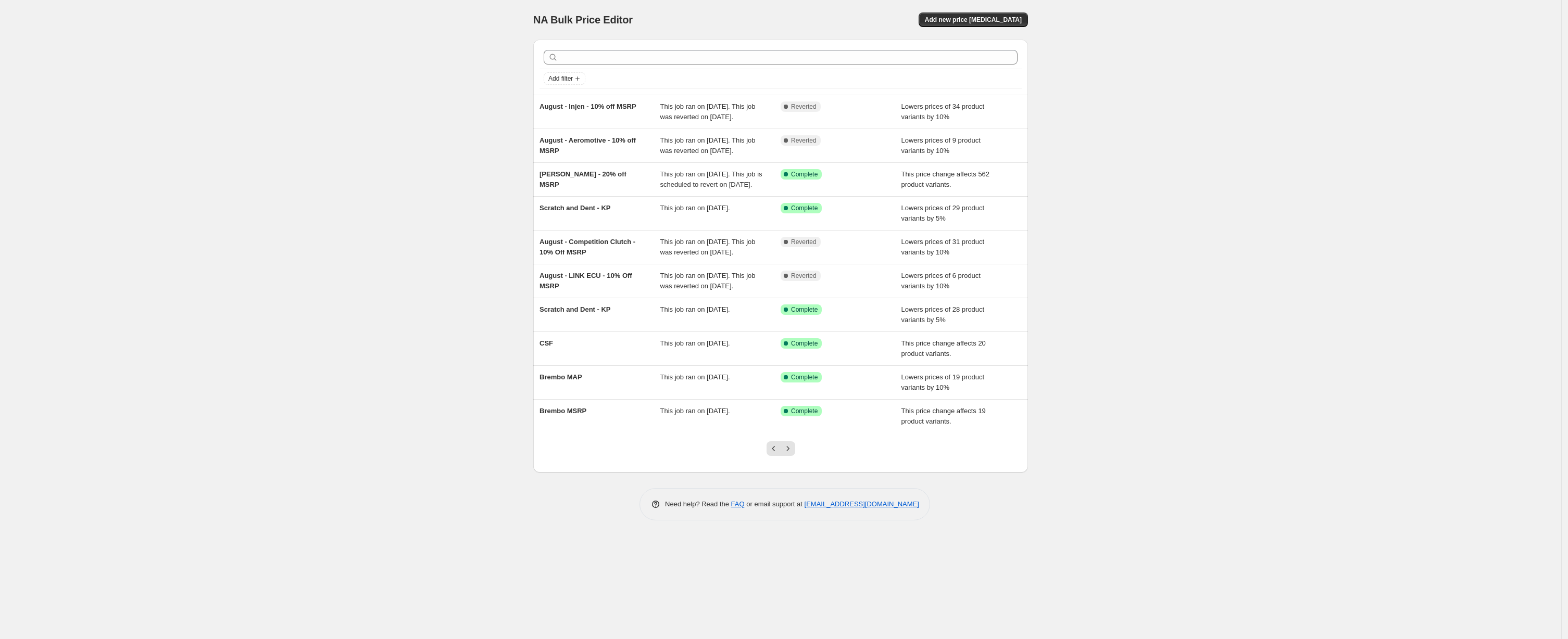
click at [793, 520] on div "Add filter August - Injen - 10% off MSRP This job ran on August 26, 2025. This …" at bounding box center [781, 275] width 495 height 489
click at [790, 454] on icon "Next" at bounding box center [788, 449] width 11 height 11
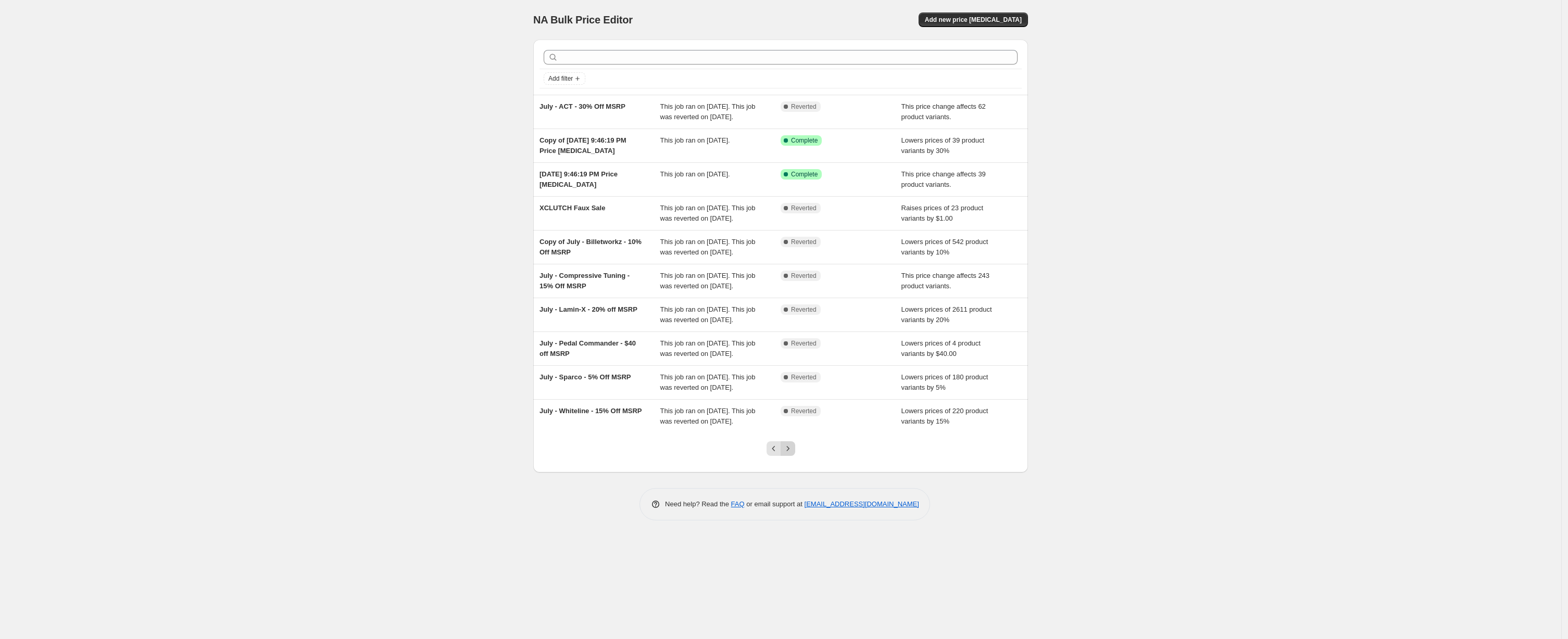
click at [793, 456] on button "Next" at bounding box center [787, 448] width 14 height 14
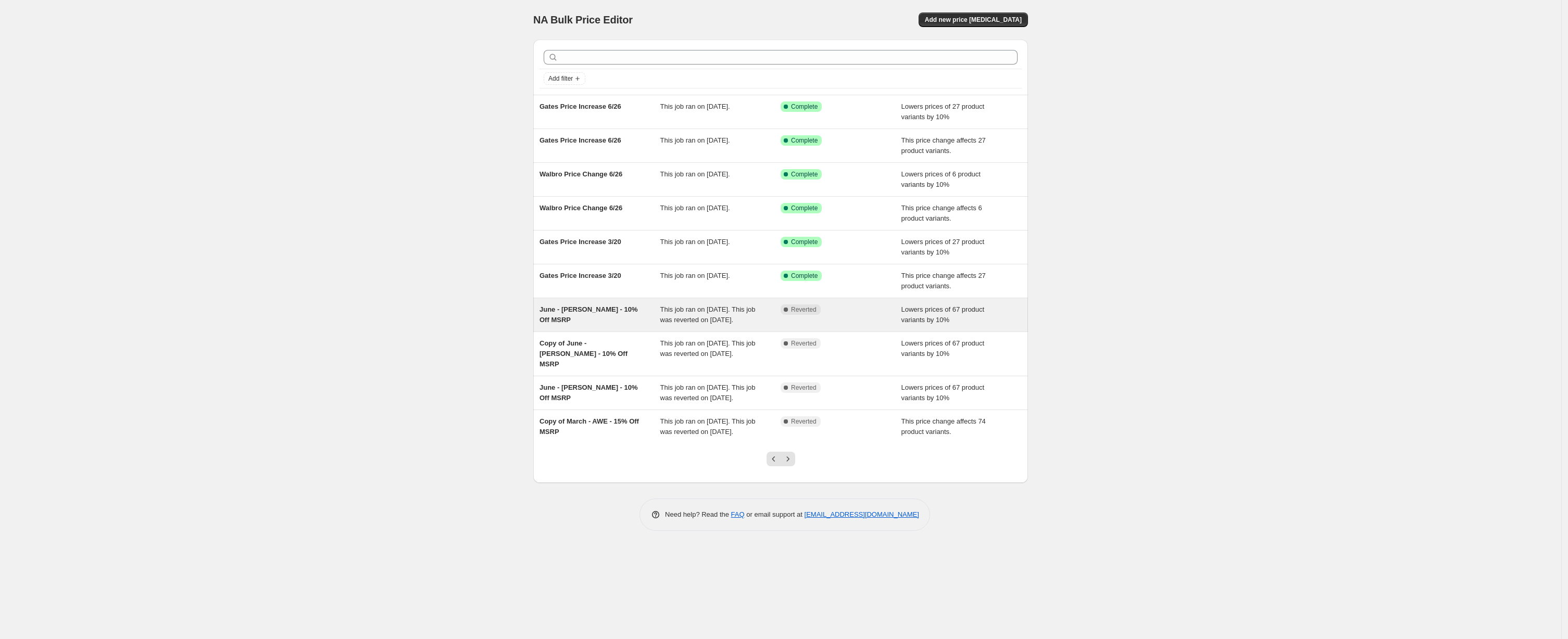
click at [746, 319] on span "This job ran on [DATE]. This job was reverted on [DATE]." at bounding box center [708, 315] width 95 height 18
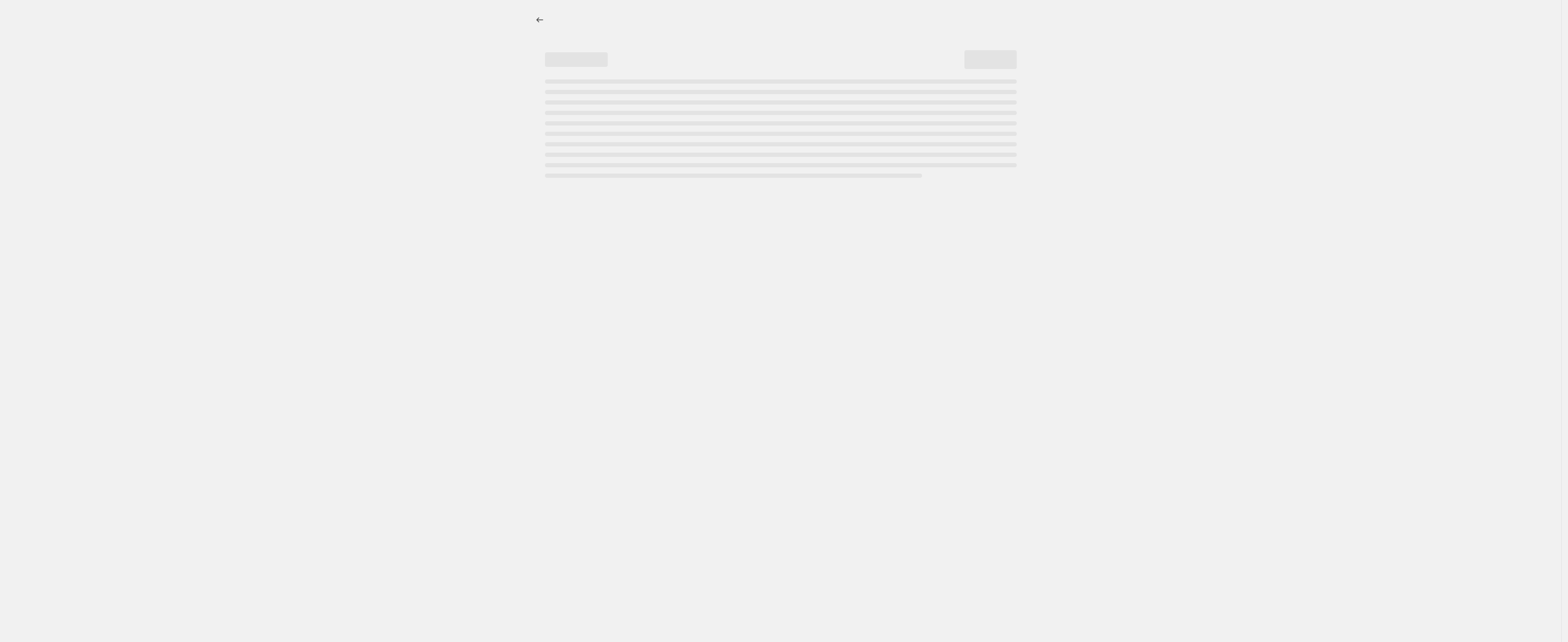
select select "percentage"
select select "no_change"
select select "collection"
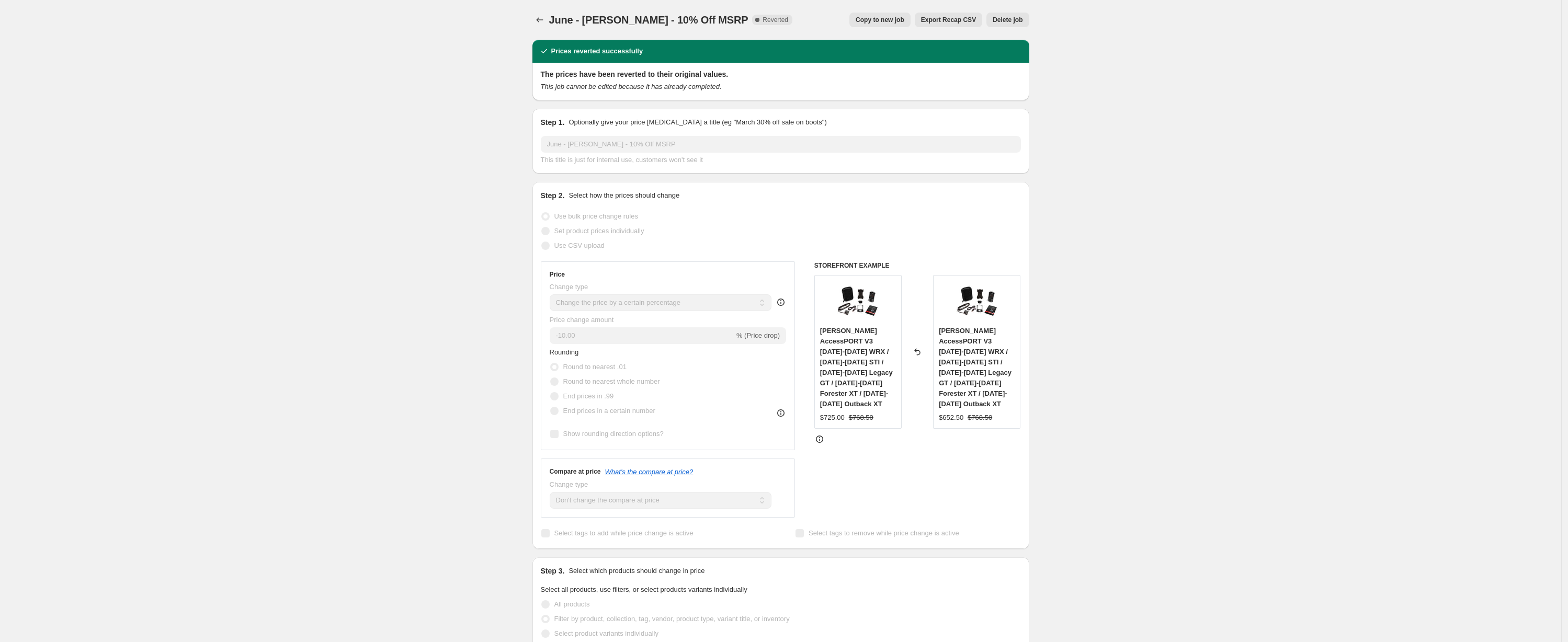
click at [900, 20] on span "Copy to new job" at bounding box center [880, 20] width 49 height 8
select select "percentage"
select select "no_change"
select select "collection"
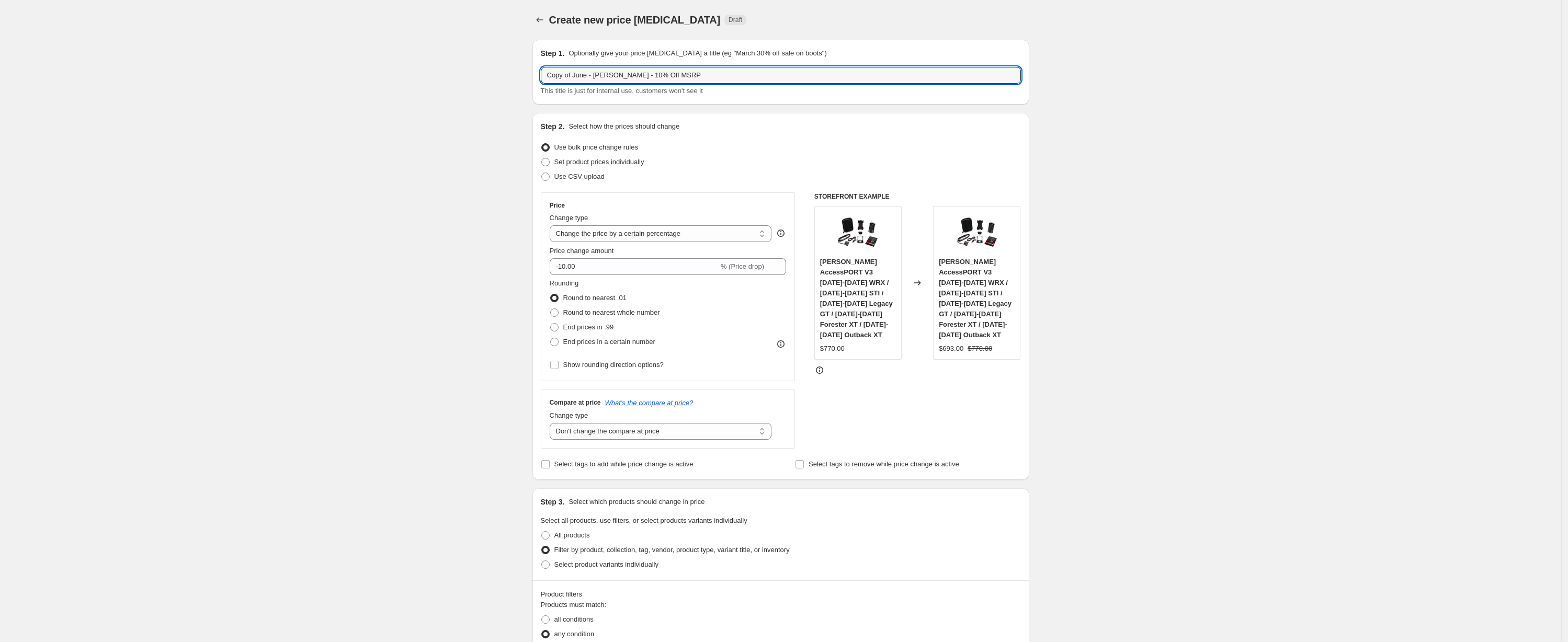
drag, startPoint x: 592, startPoint y: 73, endPoint x: 487, endPoint y: 66, distance: 105.2
click at [487, 66] on div "Create new price change job. This page is ready Create new price change job Dra…" at bounding box center [780, 633] width 1561 height 1266
type input "Sept - [PERSON_NAME] Subaru - 10% Off MSRP"
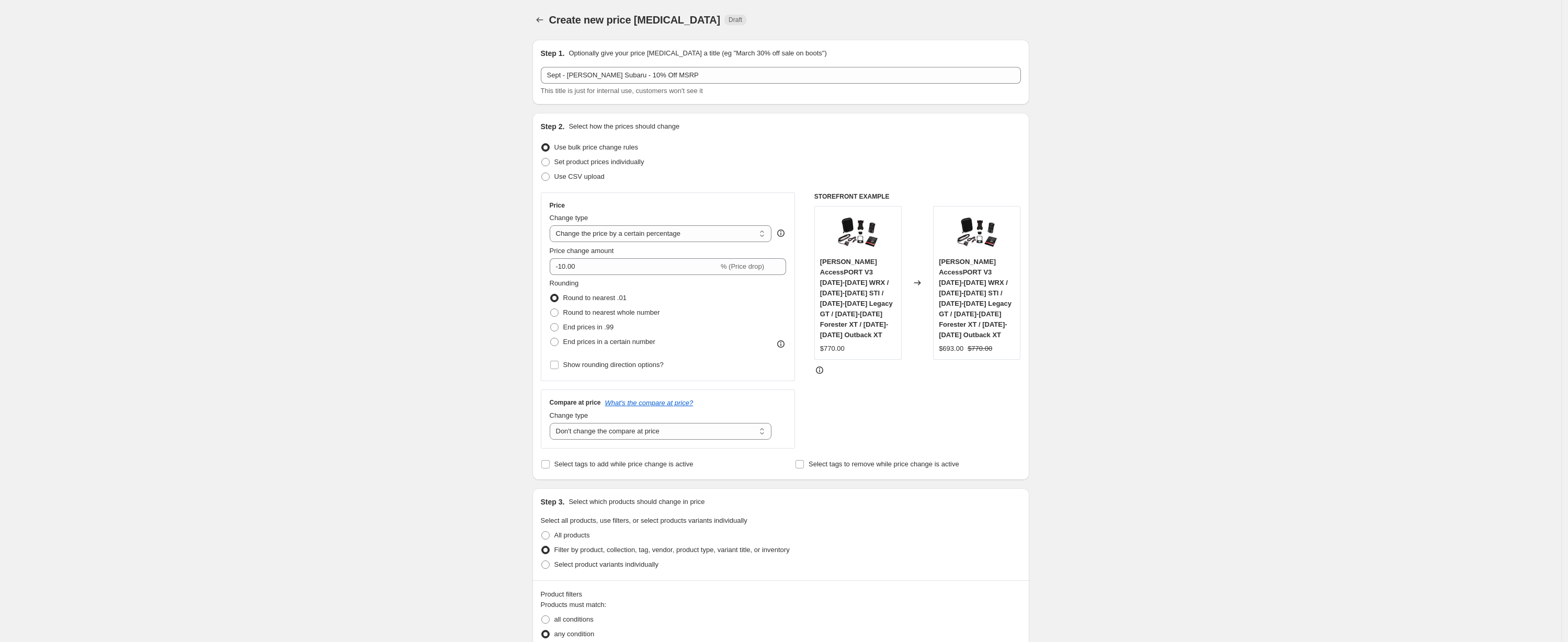
click at [1252, 260] on div "Create new price change job. This page is ready Create new price change job Dra…" at bounding box center [780, 633] width 1561 height 1266
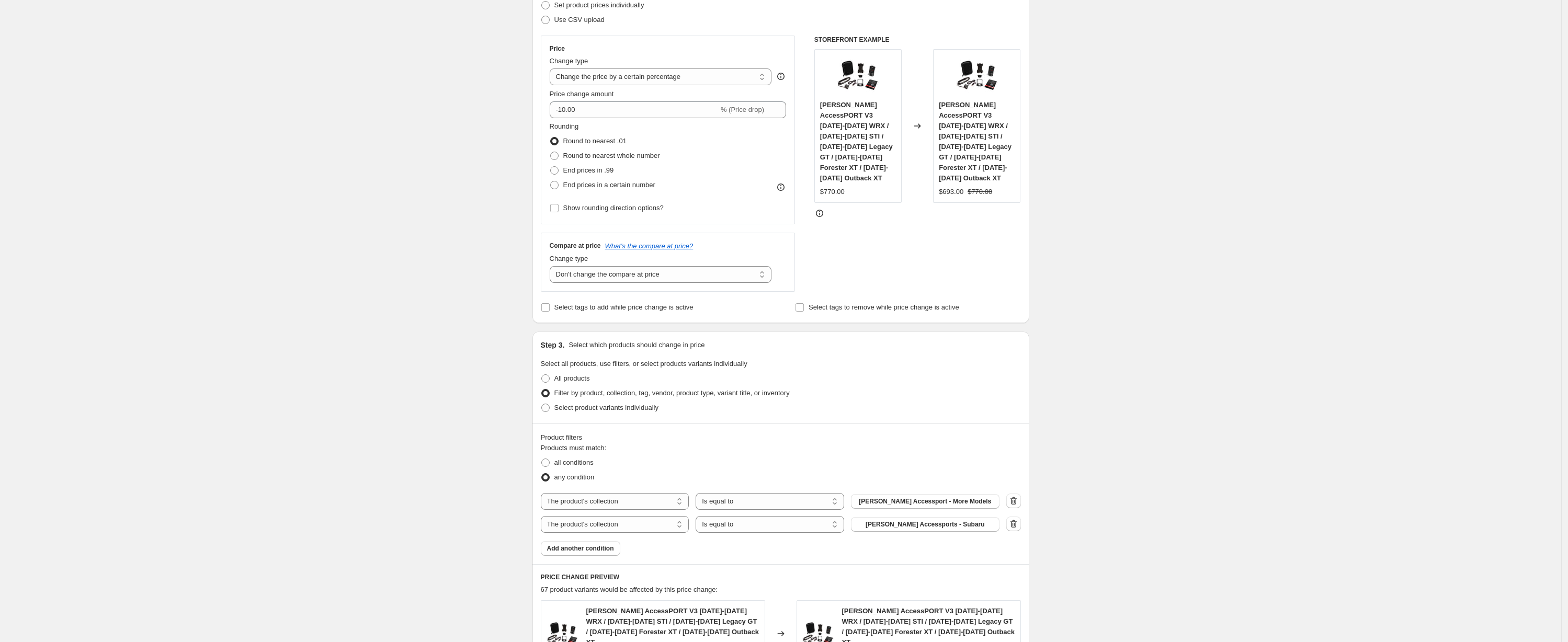
scroll to position [166, 0]
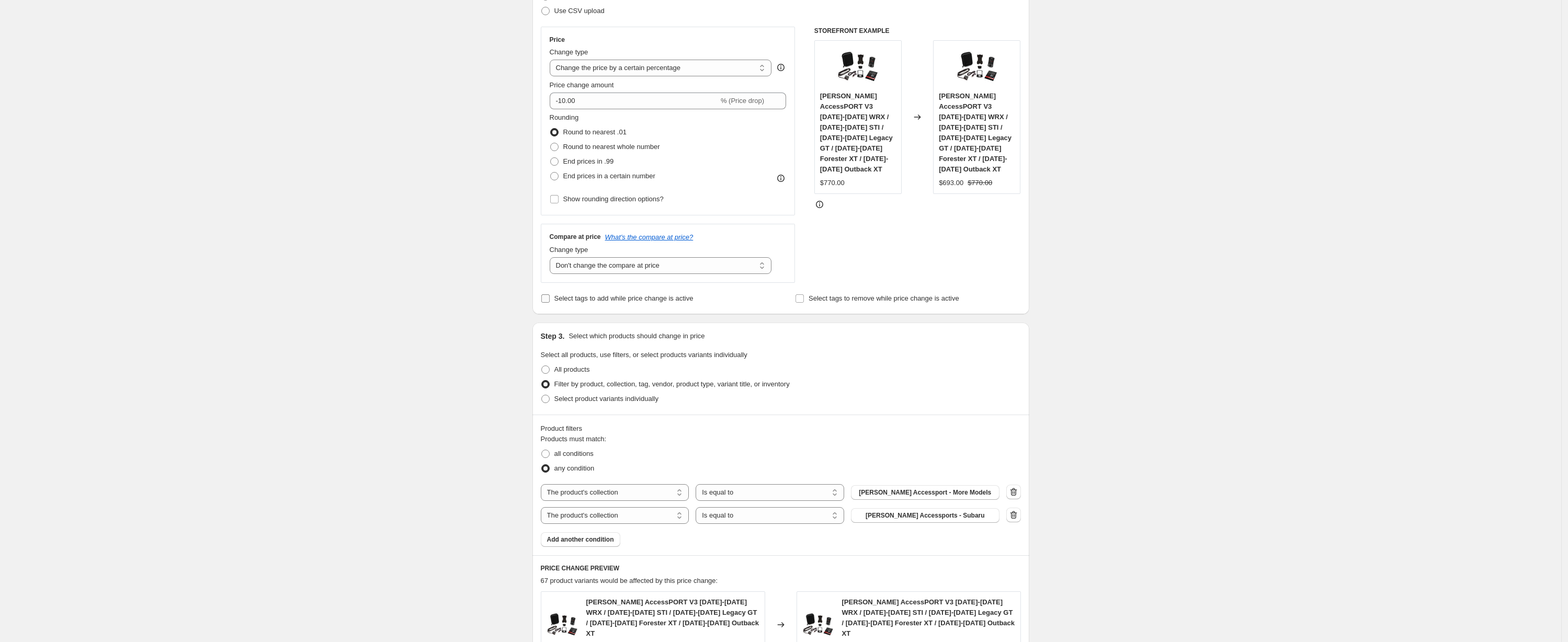
click at [682, 300] on span "Select tags to add while price change is active" at bounding box center [624, 298] width 139 height 8
click at [549, 300] on input "Select tags to add while price change is active" at bounding box center [545, 298] width 8 height 8
checkbox input "true"
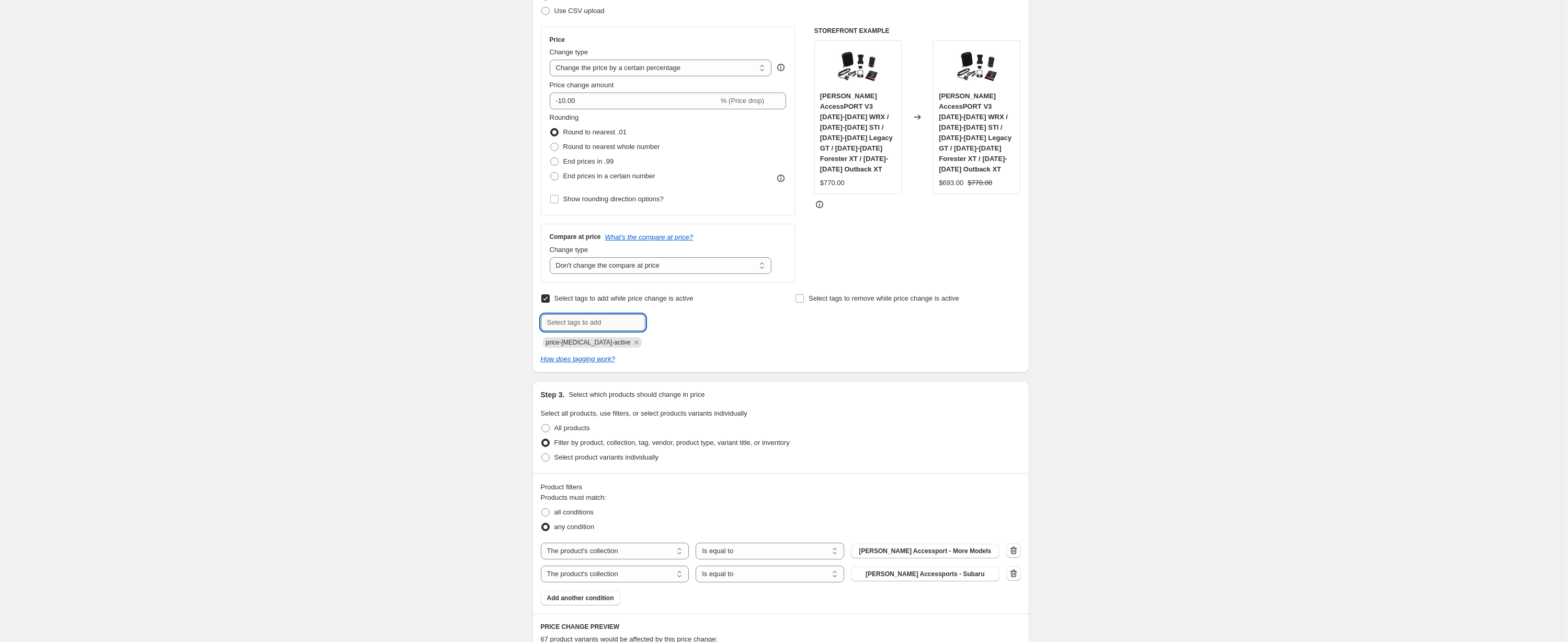
click at [615, 327] on input "text" at bounding box center [593, 323] width 105 height 17
type input "[PERSON_NAME]-sale"
click at [682, 318] on span "[PERSON_NAME]-sale" at bounding box center [701, 322] width 67 height 8
click at [634, 340] on icon "Remove price-change-job-active" at bounding box center [636, 342] width 4 height 4
click at [1145, 421] on div "Create new price change job. This page is ready Create new price change job Dra…" at bounding box center [780, 496] width 1561 height 1325
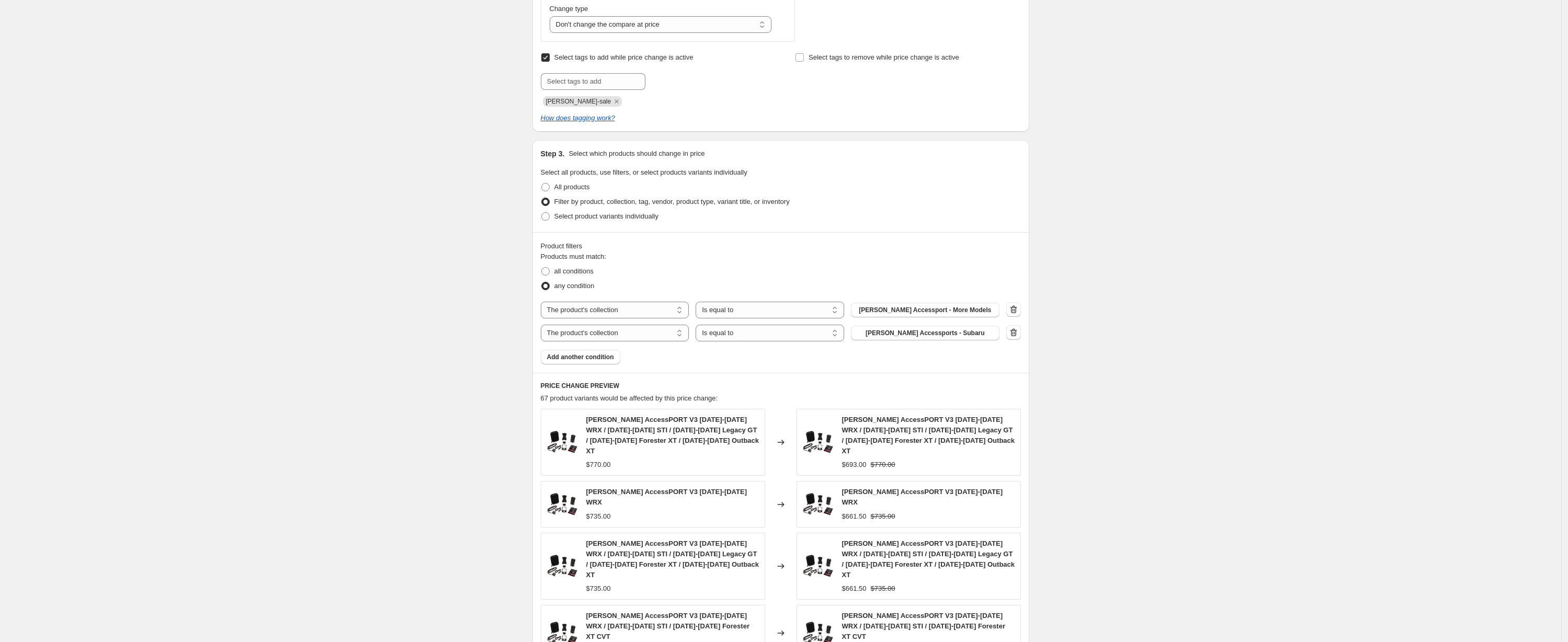
scroll to position [443, 0]
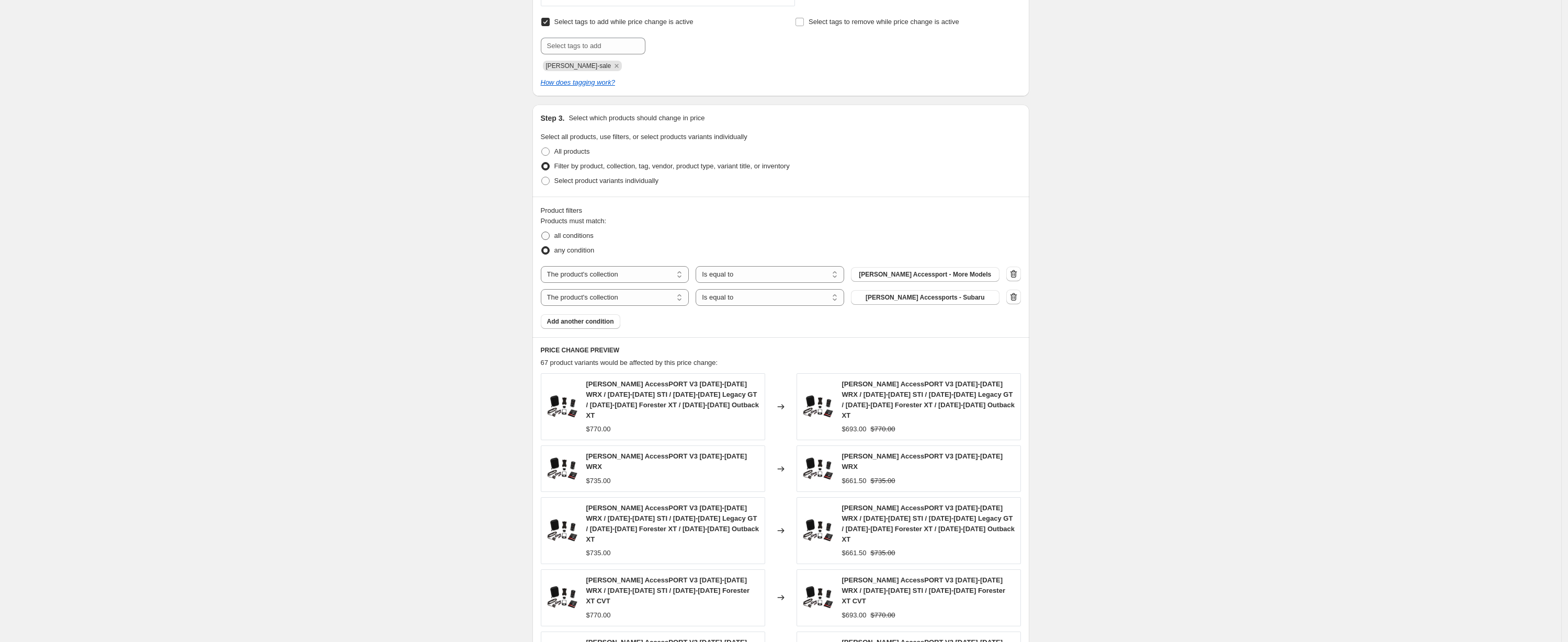
click at [569, 231] on span "all conditions" at bounding box center [573, 236] width 39 height 11
click at [542, 232] on input "all conditions" at bounding box center [541, 232] width 1 height 1
radio input "true"
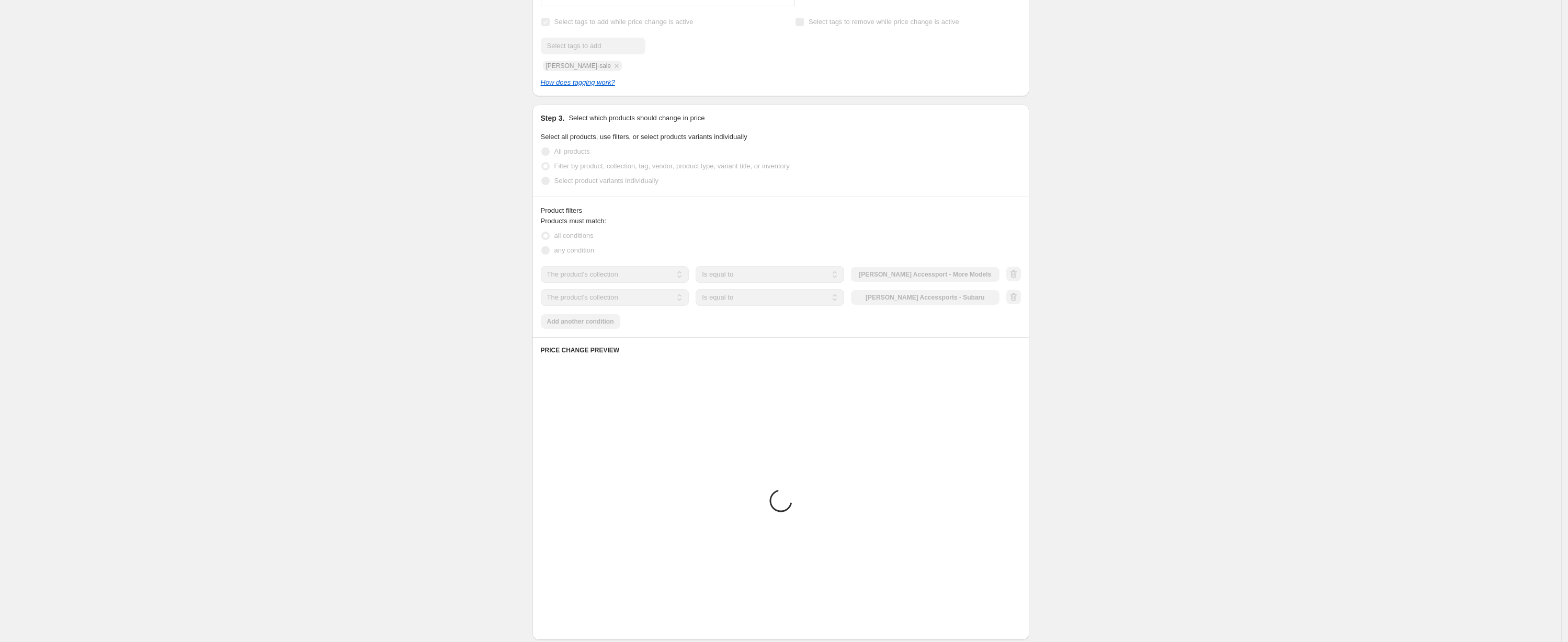
scroll to position [339, 0]
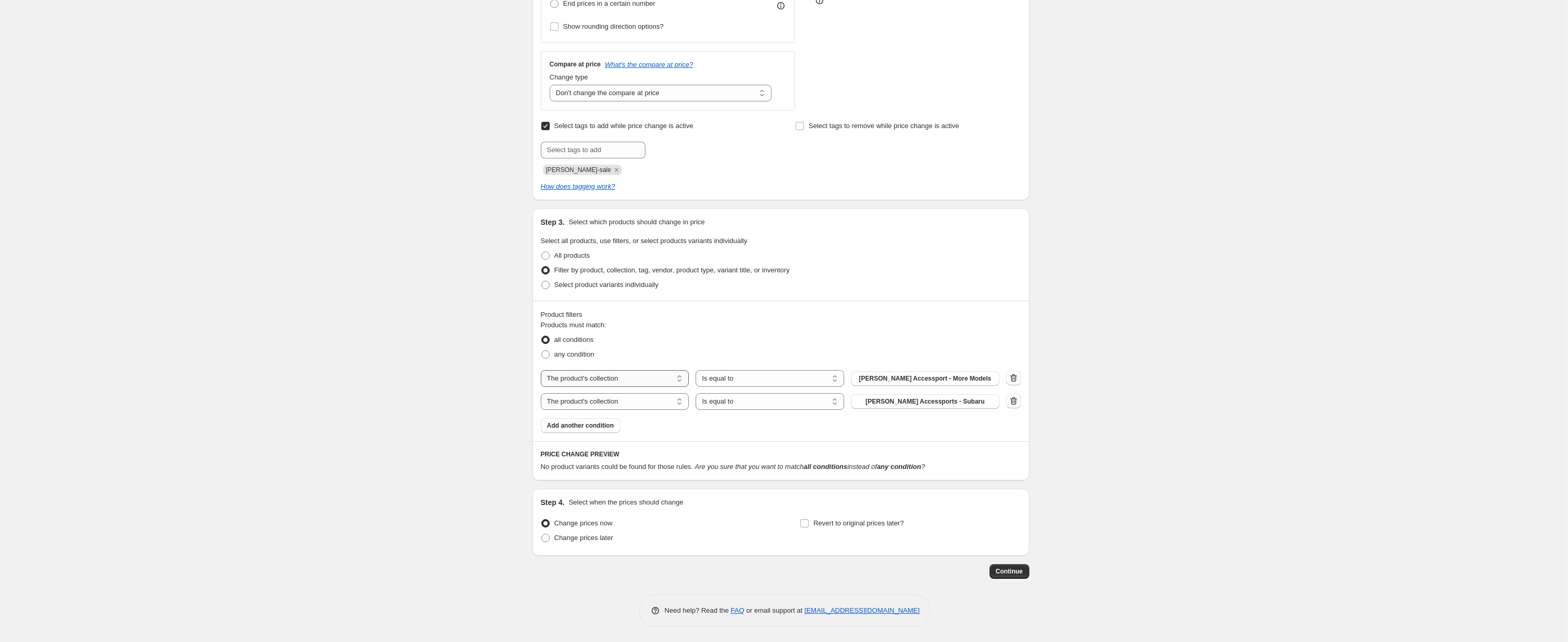
click at [650, 381] on select "The product The product's collection The product's tag The product's vendor The…" at bounding box center [615, 379] width 148 height 17
select select "vendor"
click at [940, 381] on span "3DMaxpider" at bounding box center [925, 378] width 36 height 8
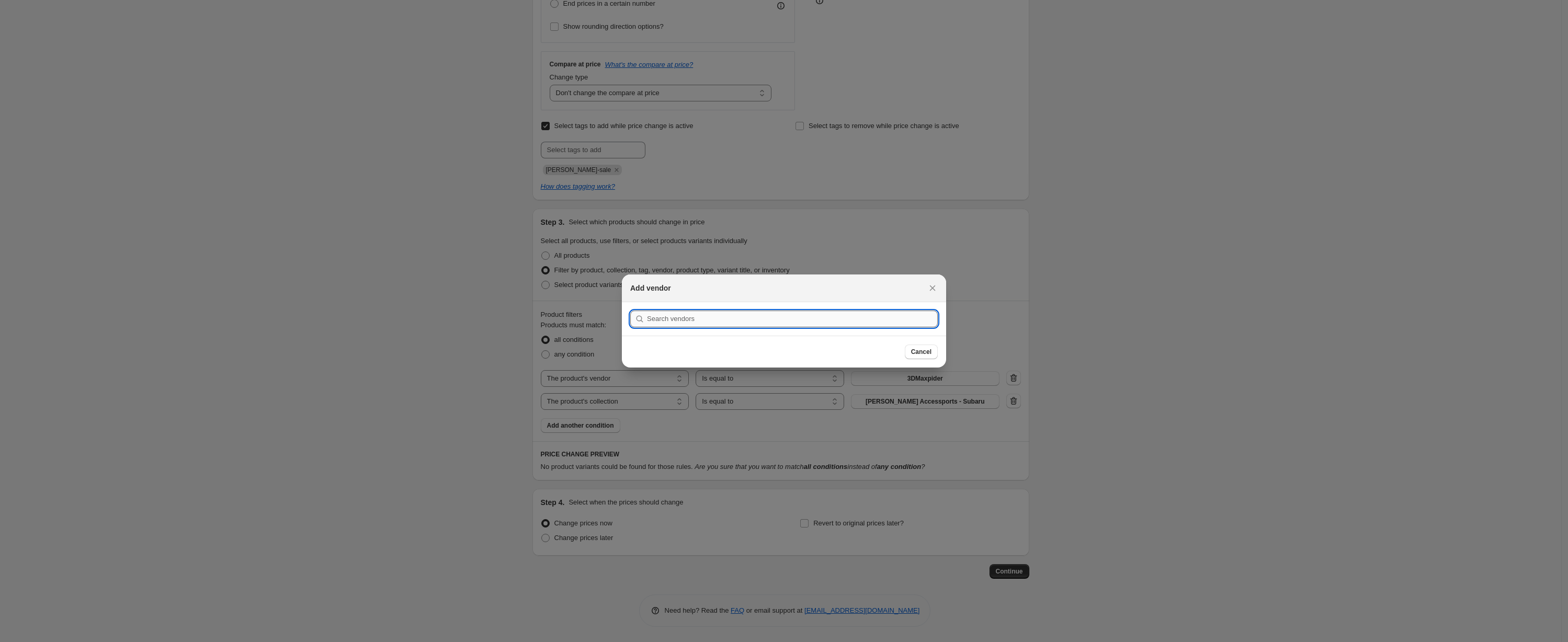
click at [731, 318] on input ":r5q:" at bounding box center [792, 319] width 290 height 17
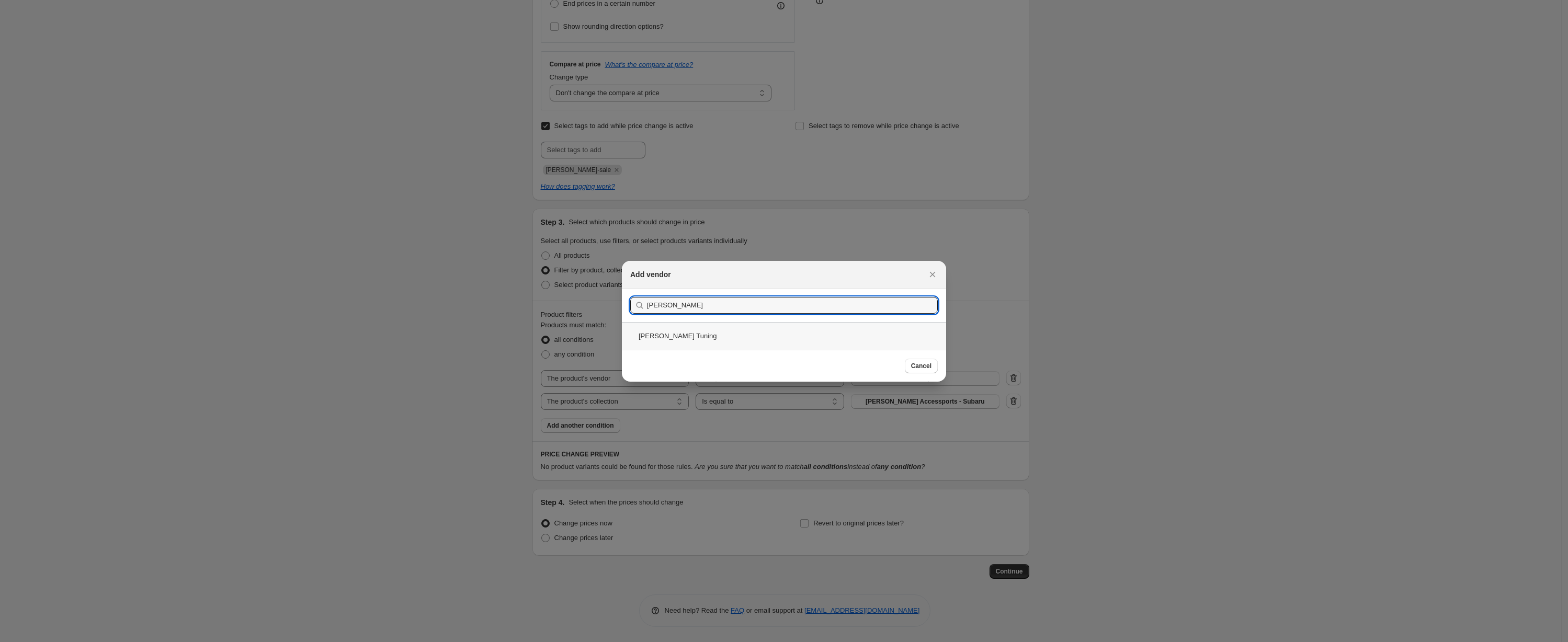
type input "[PERSON_NAME]"
click at [676, 334] on div "[PERSON_NAME] Tuning" at bounding box center [784, 336] width 324 height 28
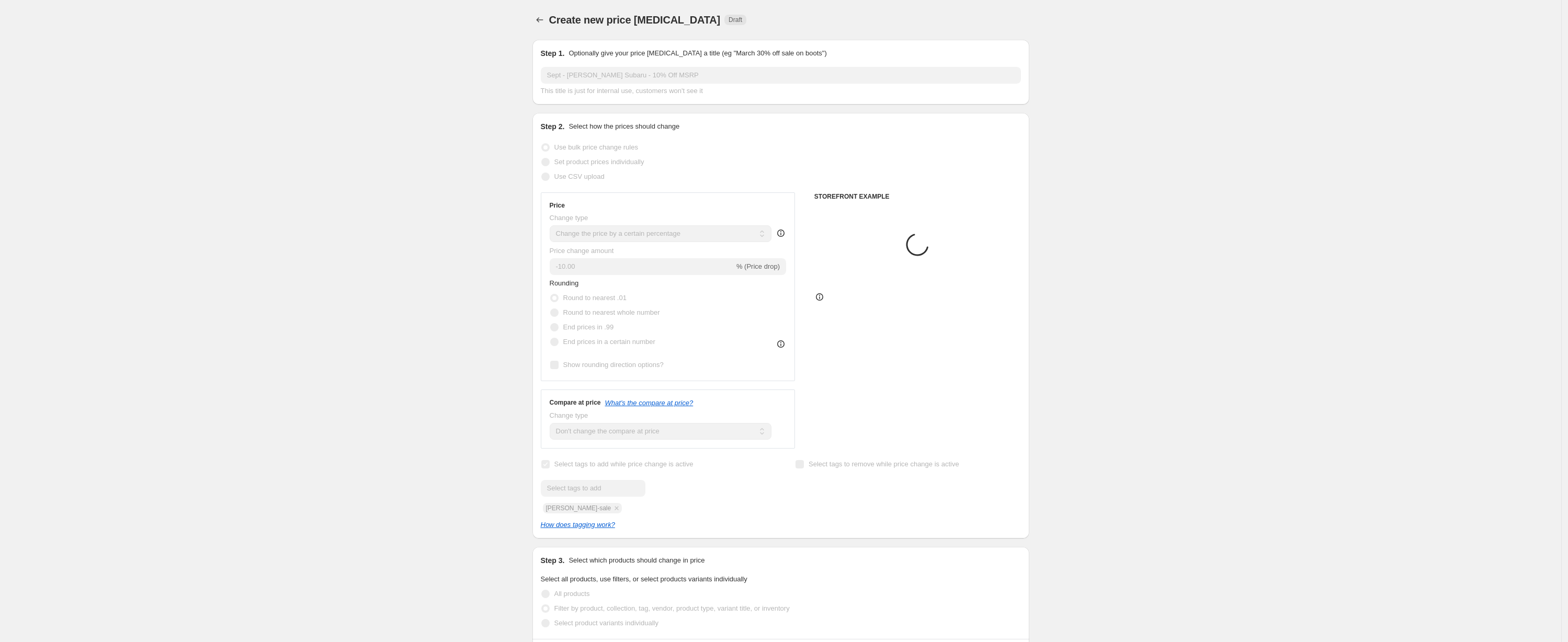
scroll to position [339, 0]
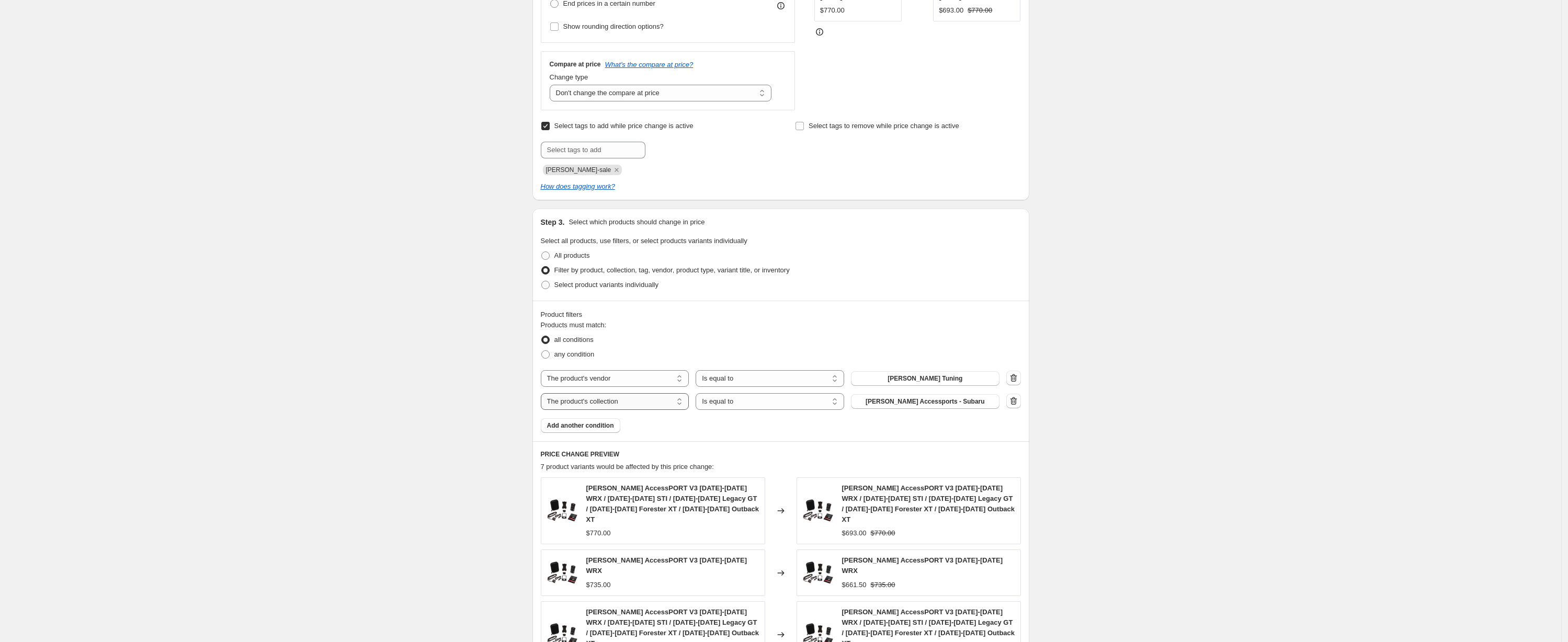
click at [672, 407] on select "The product The product's collection The product's tag The product's vendor The…" at bounding box center [615, 402] width 148 height 17
select select "tag"
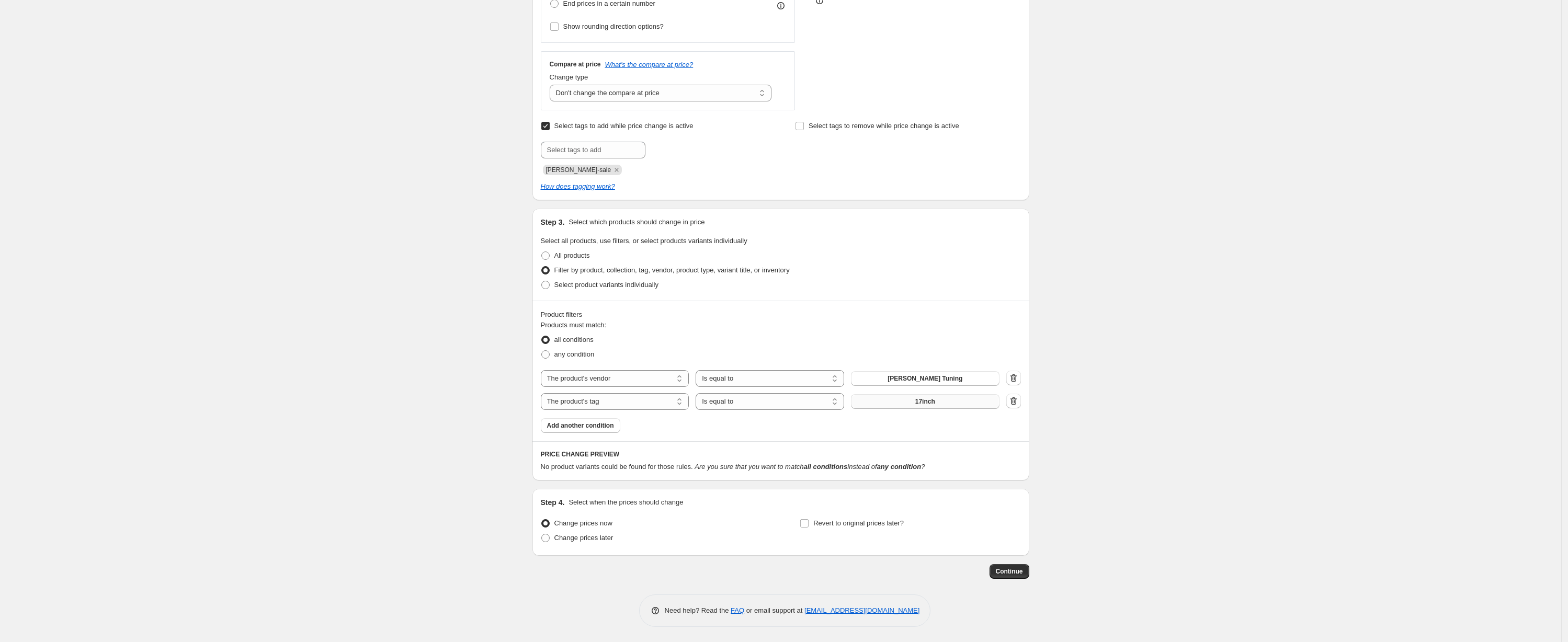
click at [920, 398] on span "17inch" at bounding box center [925, 401] width 20 height 8
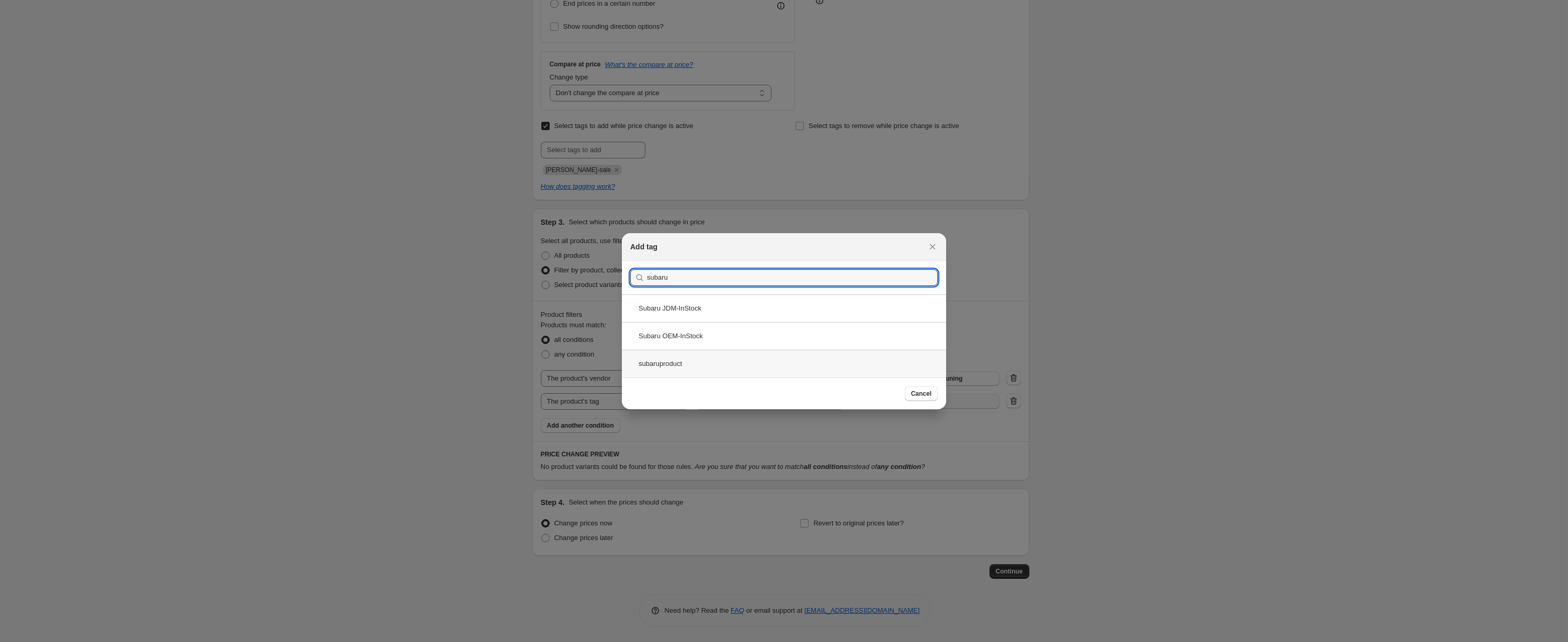
type input "subaru"
click at [752, 367] on div "subaruproduct" at bounding box center [784, 364] width 324 height 28
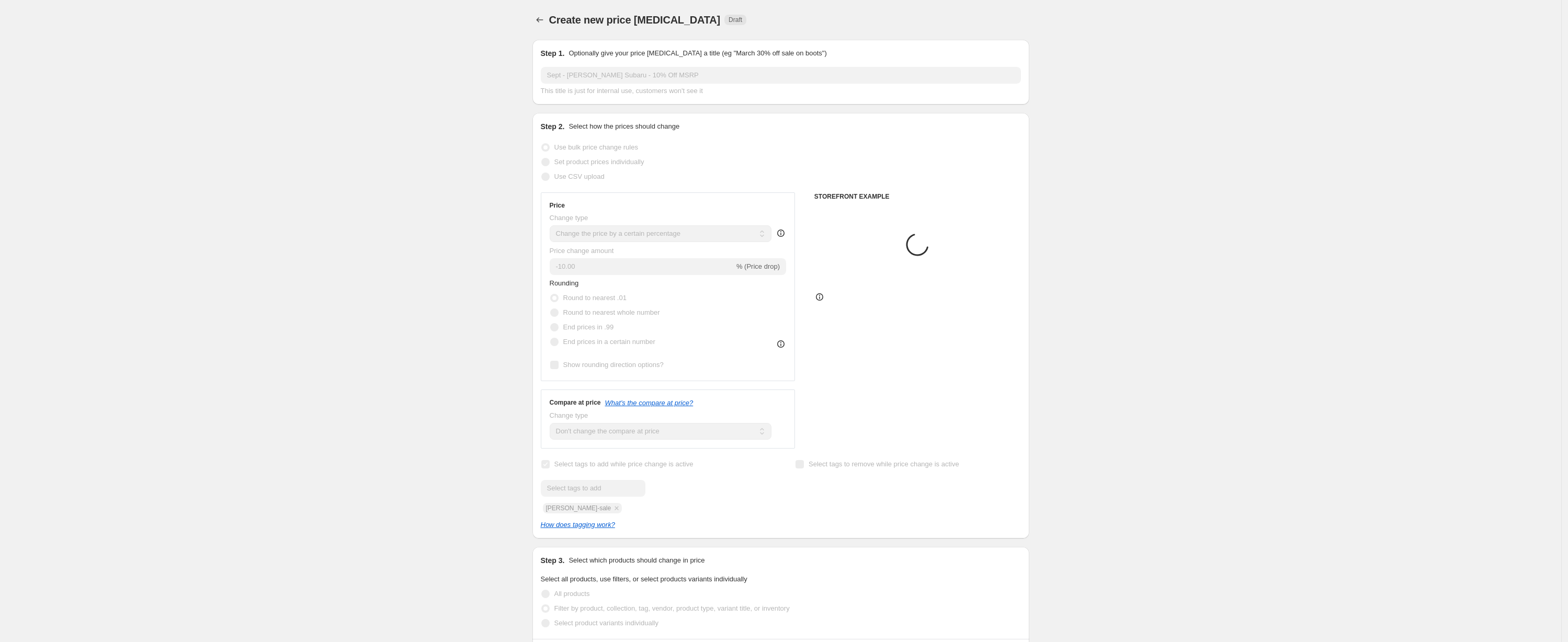
scroll to position [339, 0]
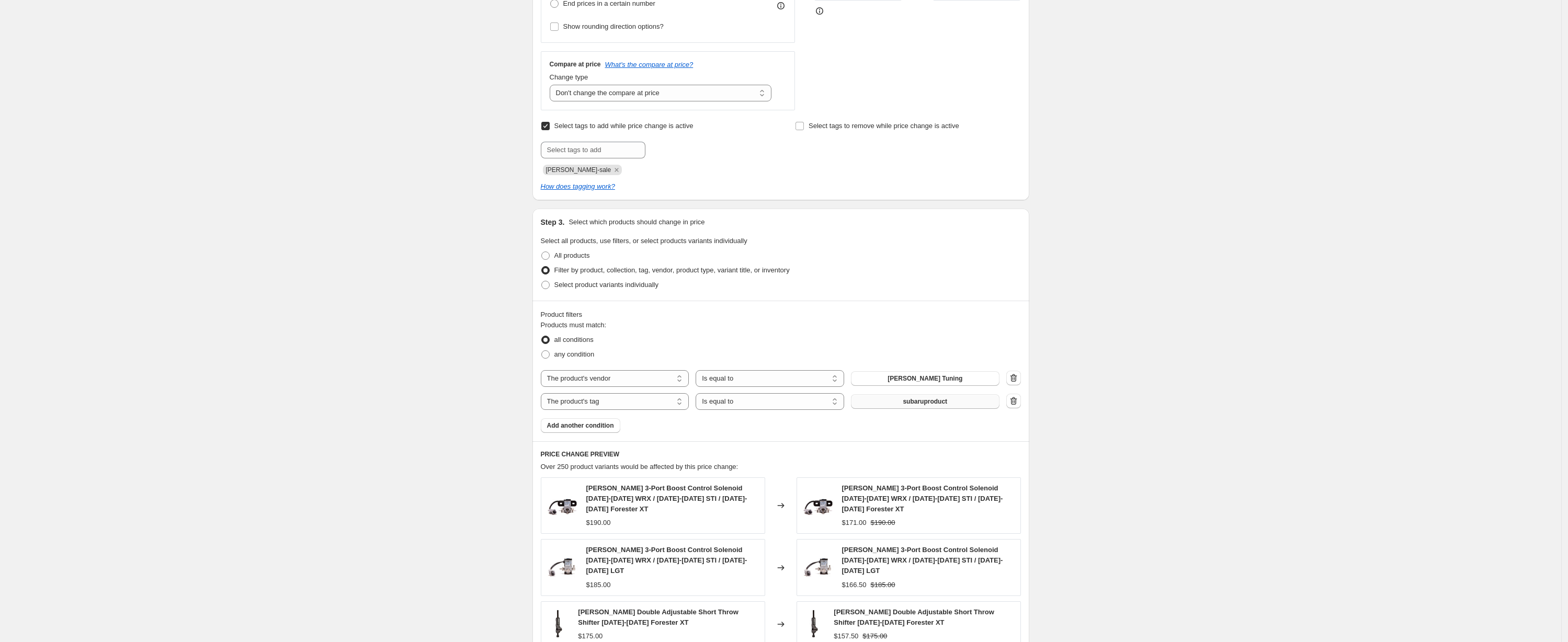
click at [1152, 469] on div "Create new price change job. This page is ready Create new price change job Dra…" at bounding box center [780, 308] width 1561 height 1293
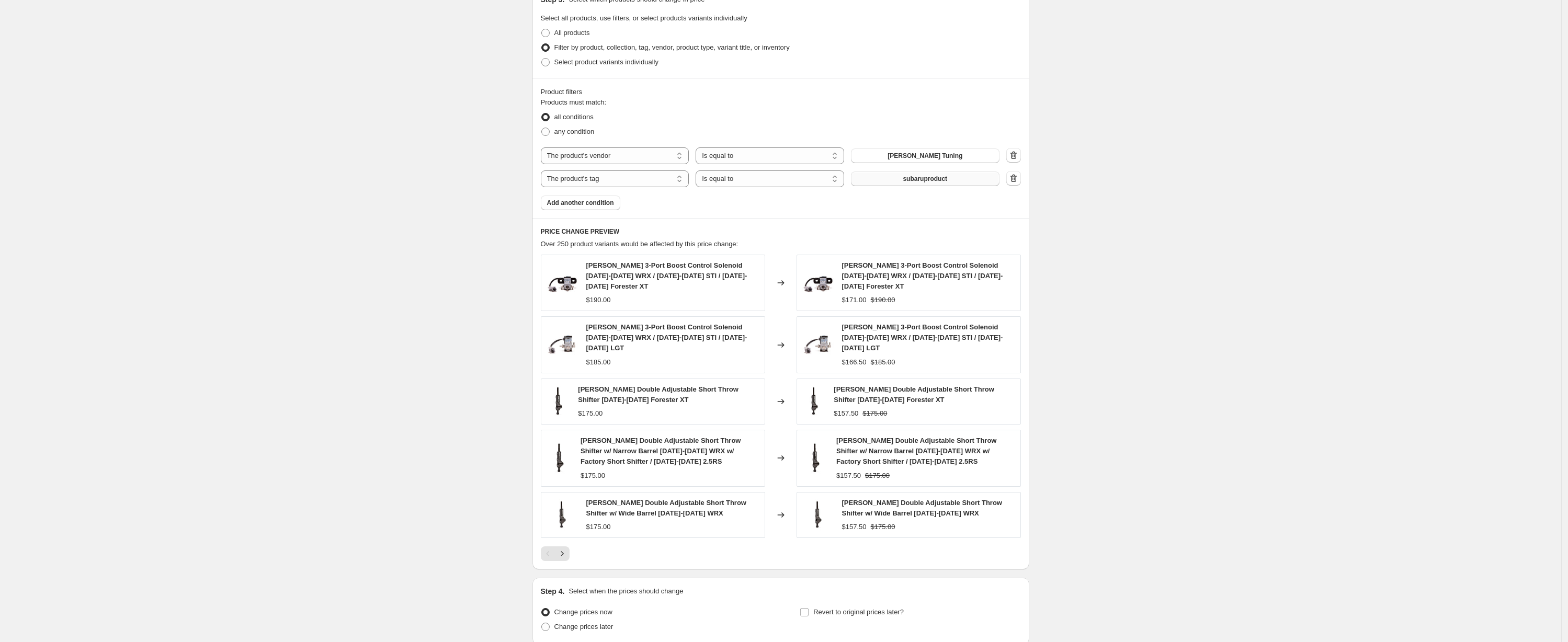
scroll to position [630, 0]
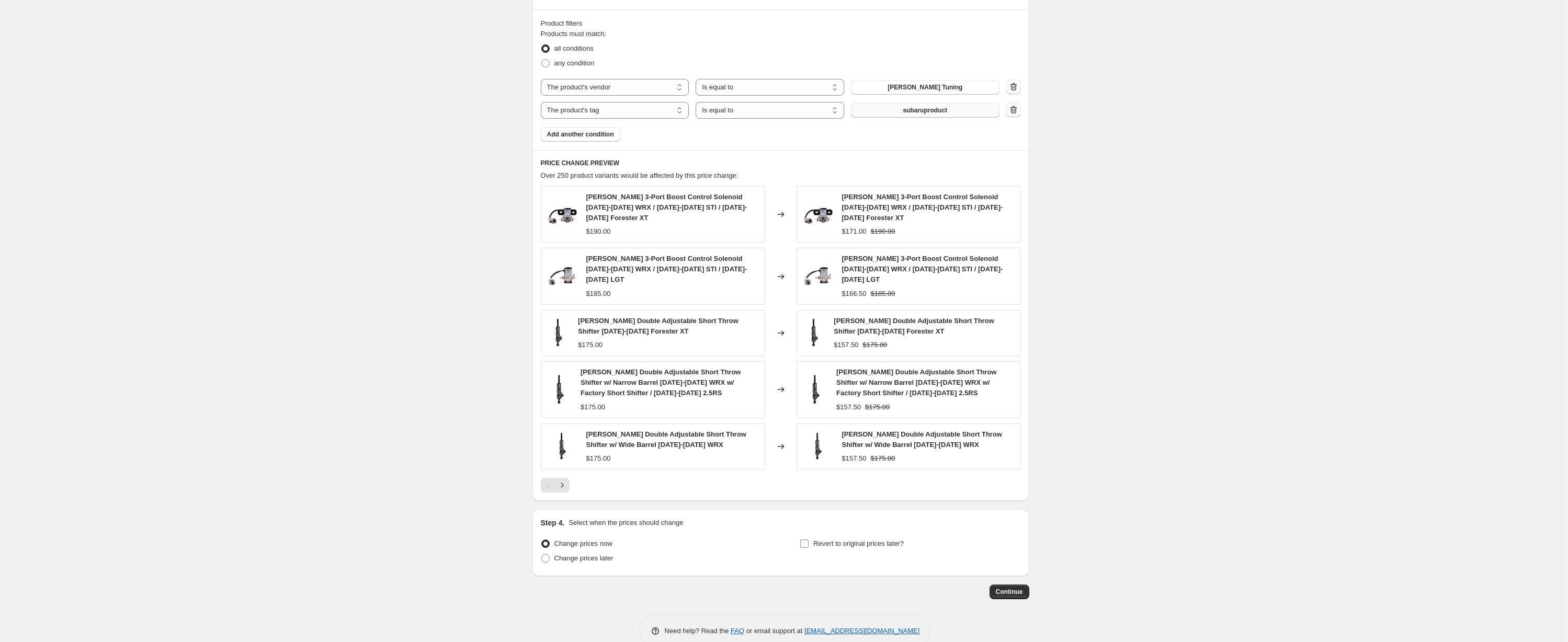
click at [866, 539] on span "Revert to original prices later?" at bounding box center [858, 544] width 90 height 11
click at [808, 540] on input "Revert to original prices later?" at bounding box center [804, 543] width 8 height 8
checkbox input "true"
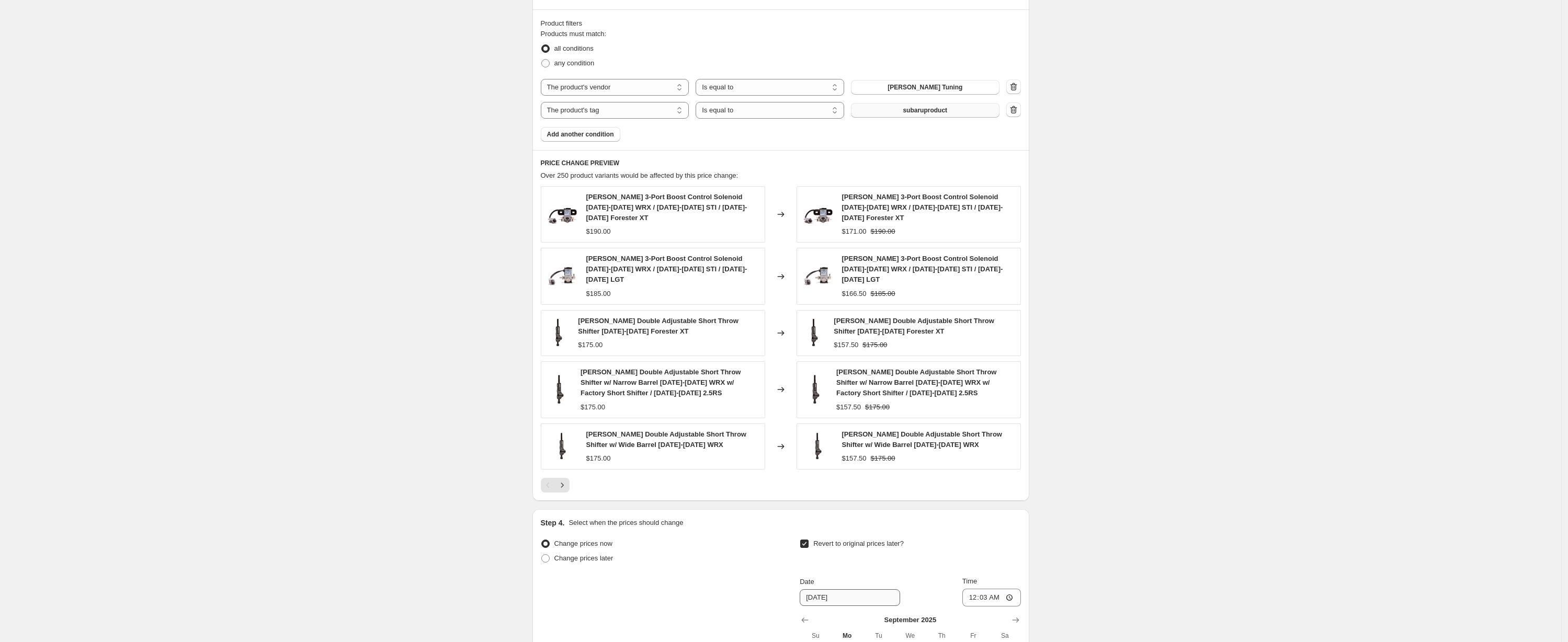
scroll to position [809, 0]
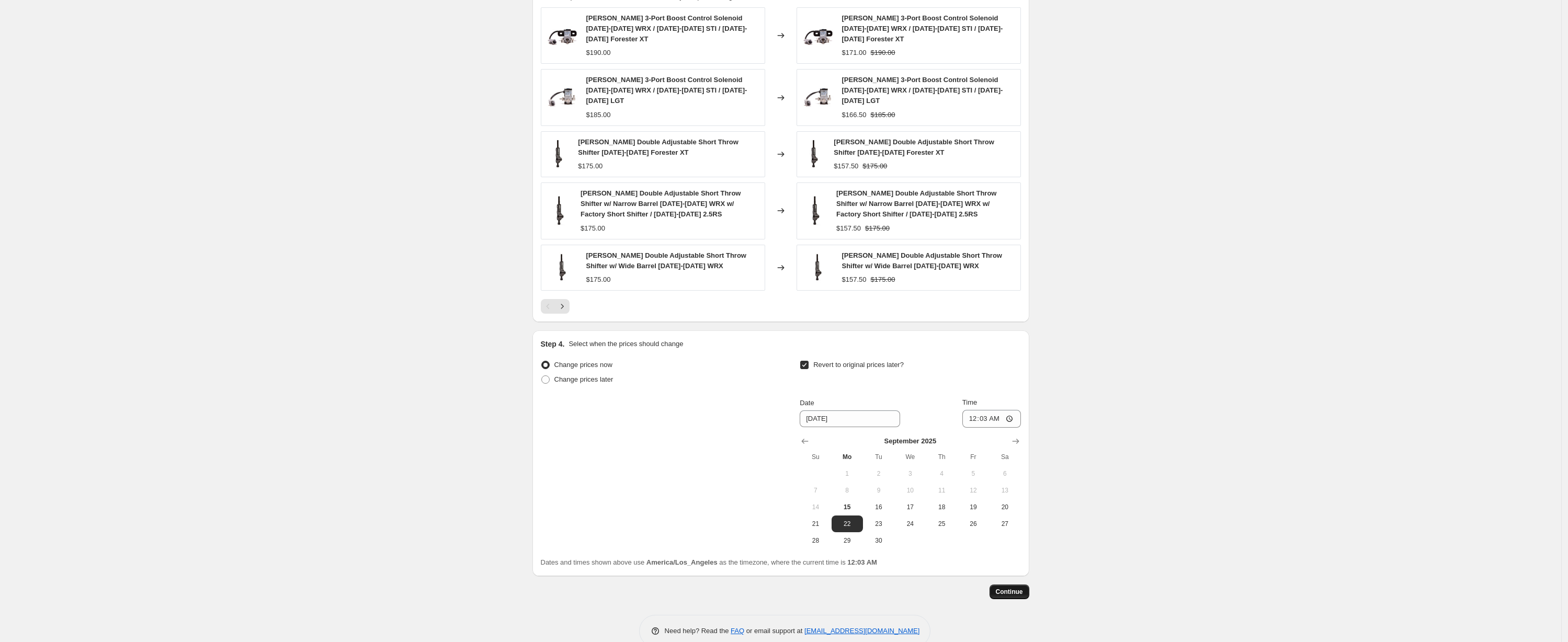
click at [1018, 588] on span "Continue" at bounding box center [1009, 592] width 28 height 8
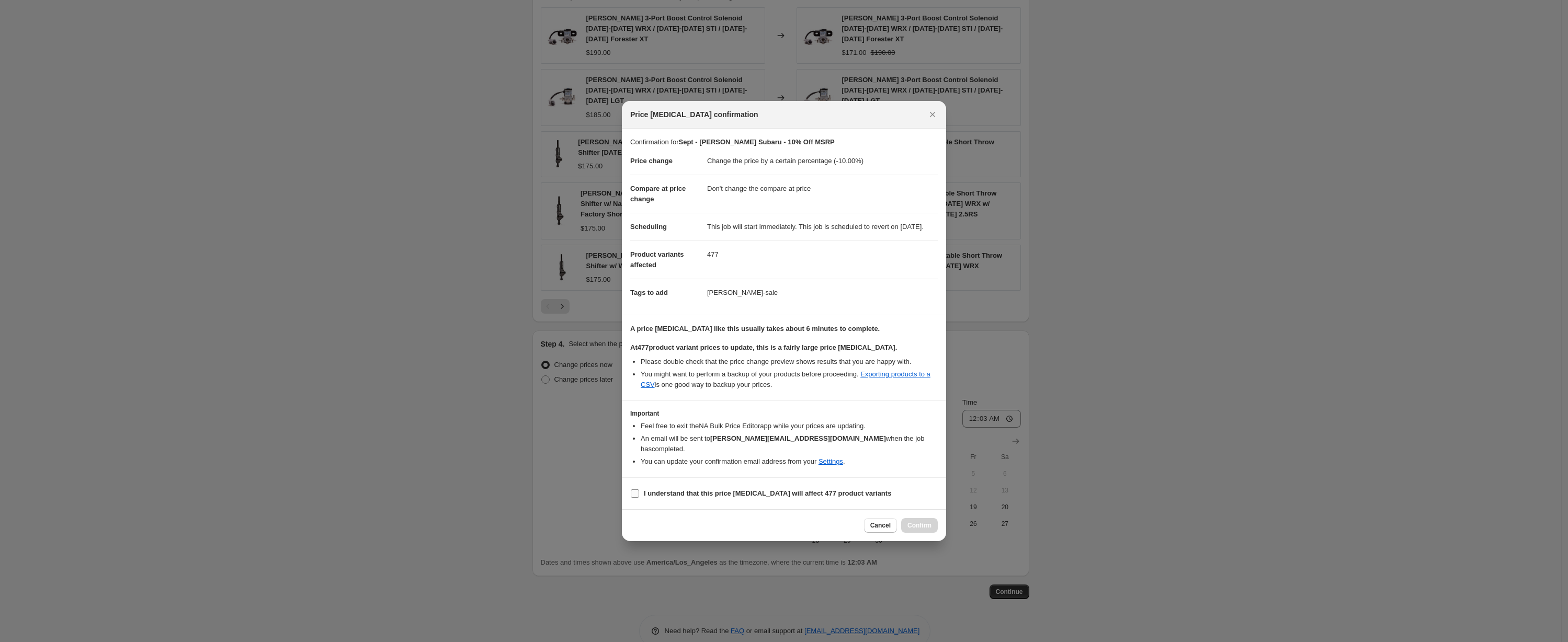
click at [680, 491] on b "I understand that this price change job will affect 477 product variants" at bounding box center [767, 494] width 248 height 8
click at [639, 491] on input "I understand that this price change job will affect 477 product variants" at bounding box center [634, 494] width 8 height 8
checkbox input "true"
click at [920, 524] on span "Confirm" at bounding box center [918, 525] width 24 height 8
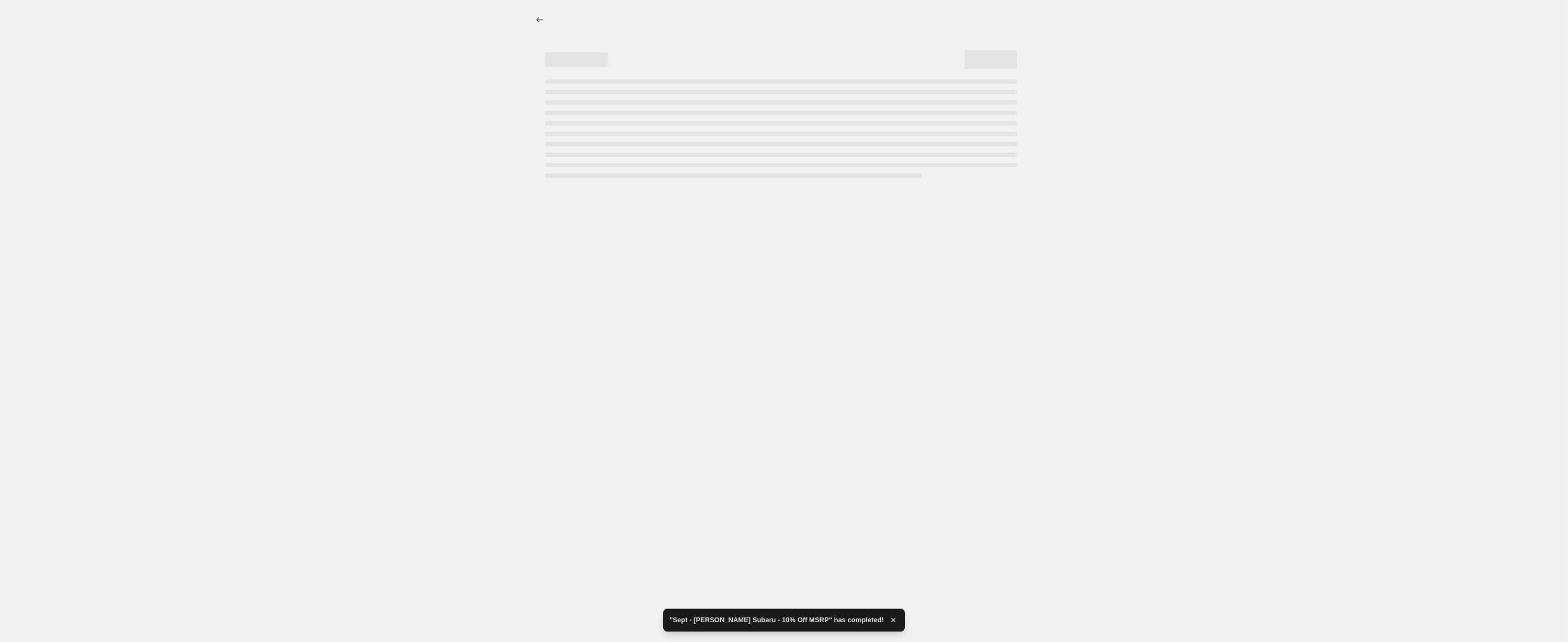
select select "percentage"
select select "no_change"
select select "vendor"
select select "tag"
